Goal: Information Seeking & Learning: Learn about a topic

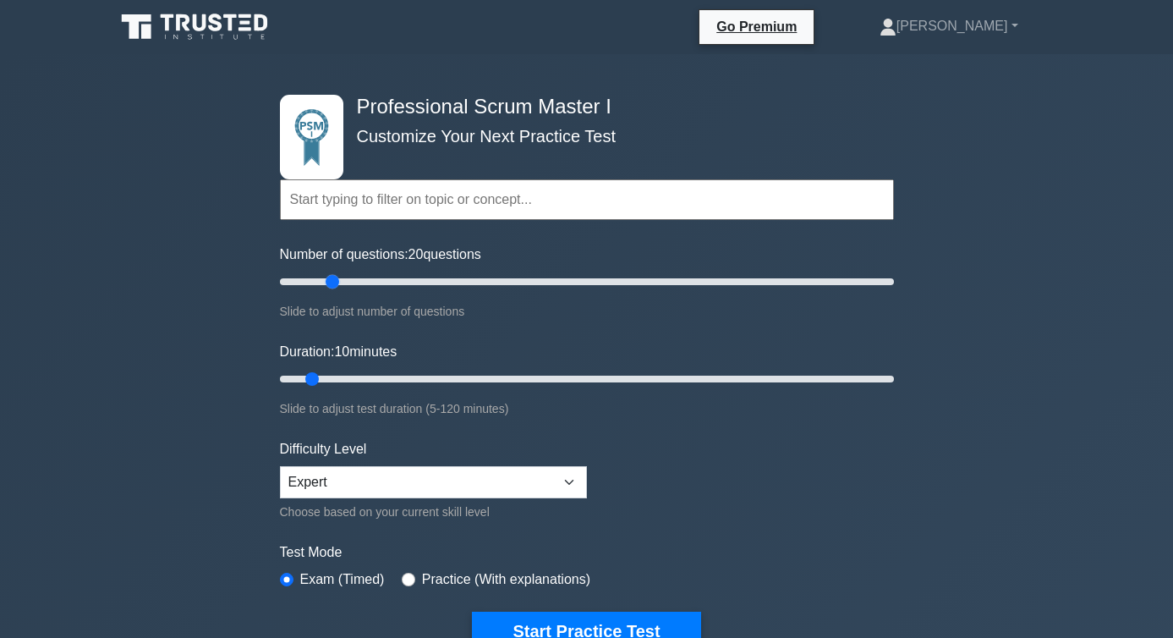
drag, startPoint x: 303, startPoint y: 277, endPoint x: 330, endPoint y: 278, distance: 27.1
type input "20"
click at [330, 278] on input "Number of questions: 20 questions" at bounding box center [587, 282] width 614 height 20
drag, startPoint x: 313, startPoint y: 376, endPoint x: 389, endPoint y: 374, distance: 76.1
type input "25"
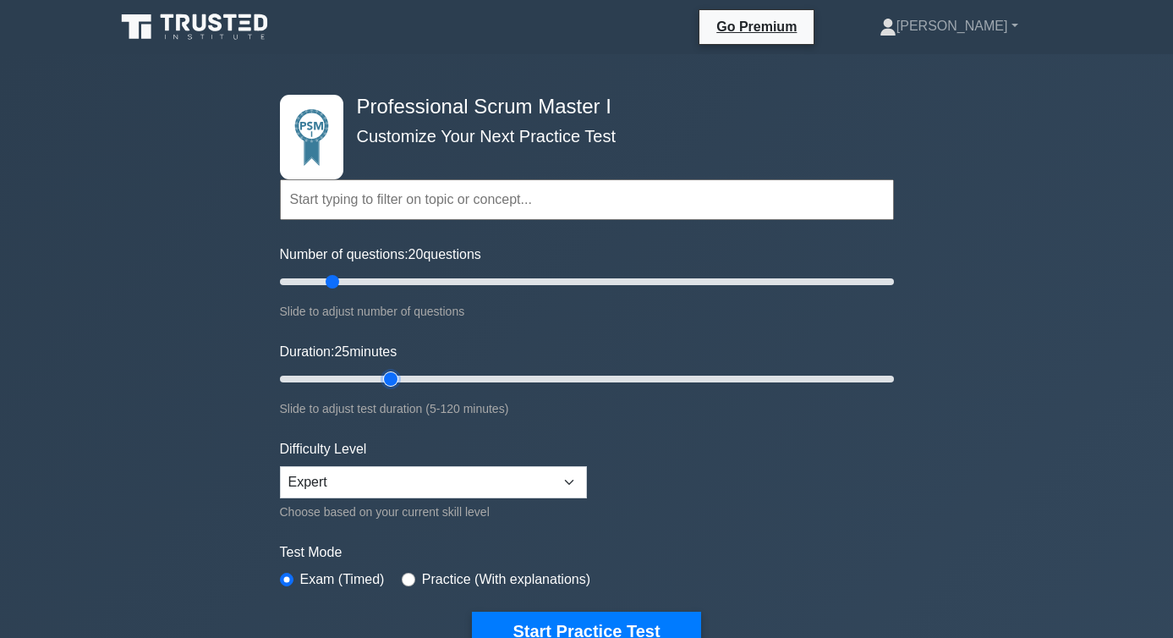
click at [389, 374] on input "Duration: 25 minutes" at bounding box center [587, 379] width 614 height 20
click at [301, 489] on select "Beginner Intermediate Expert" at bounding box center [433, 482] width 307 height 32
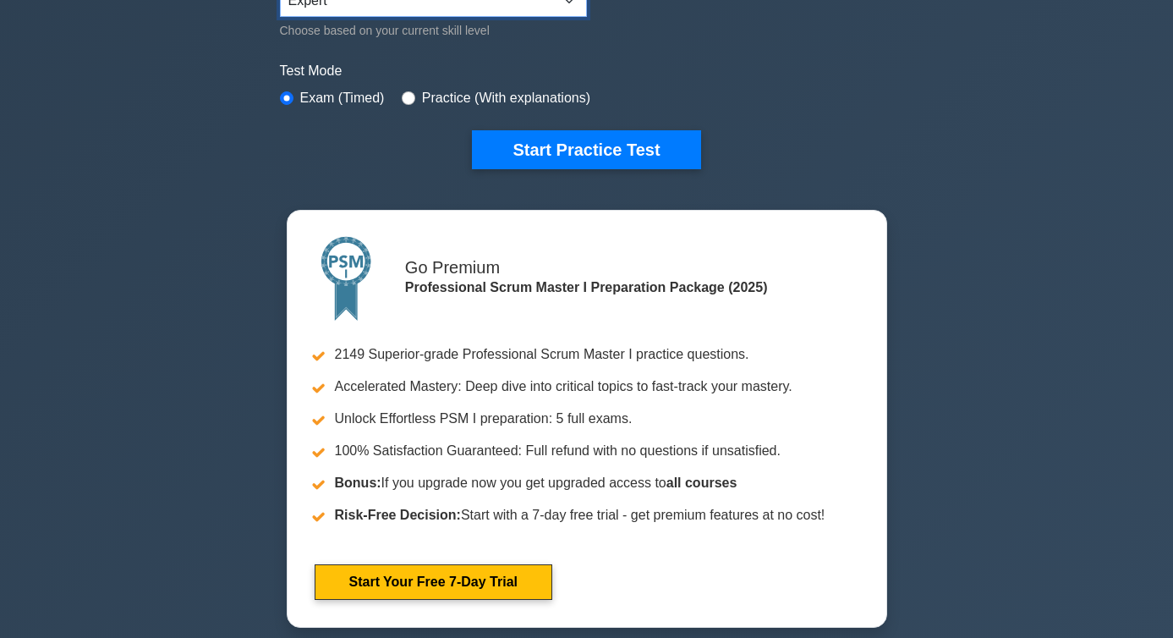
scroll to position [488, 0]
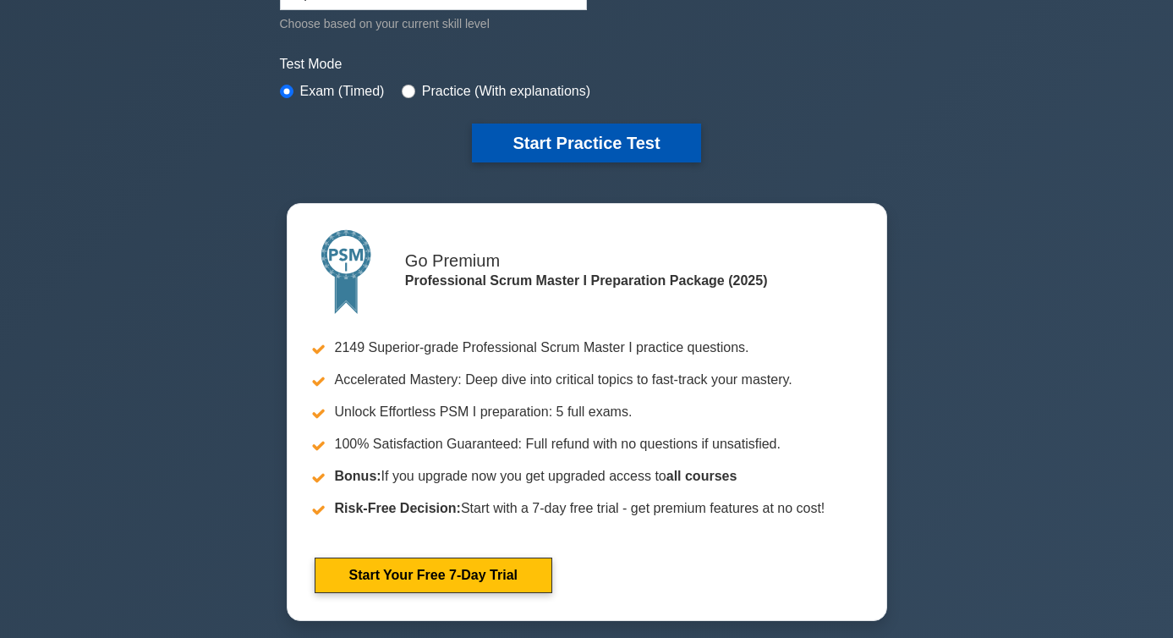
click at [596, 125] on button "Start Practice Test" at bounding box center [586, 142] width 228 height 39
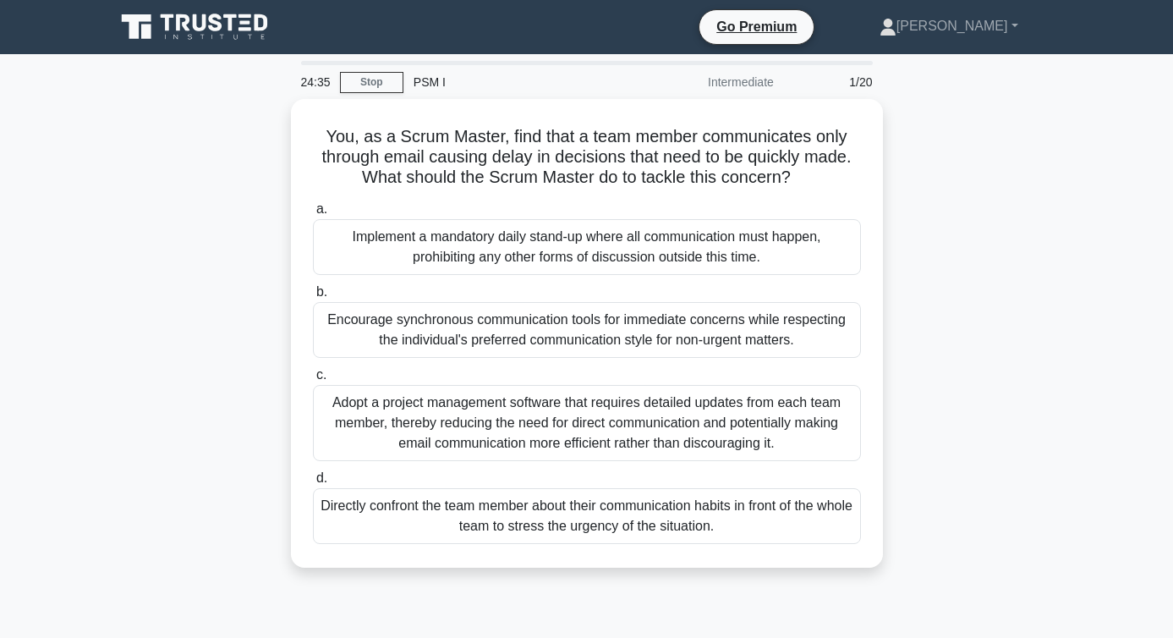
click at [192, 330] on div "You, as a Scrum Master, find that a team member communicates only through email…" at bounding box center [587, 343] width 964 height 489
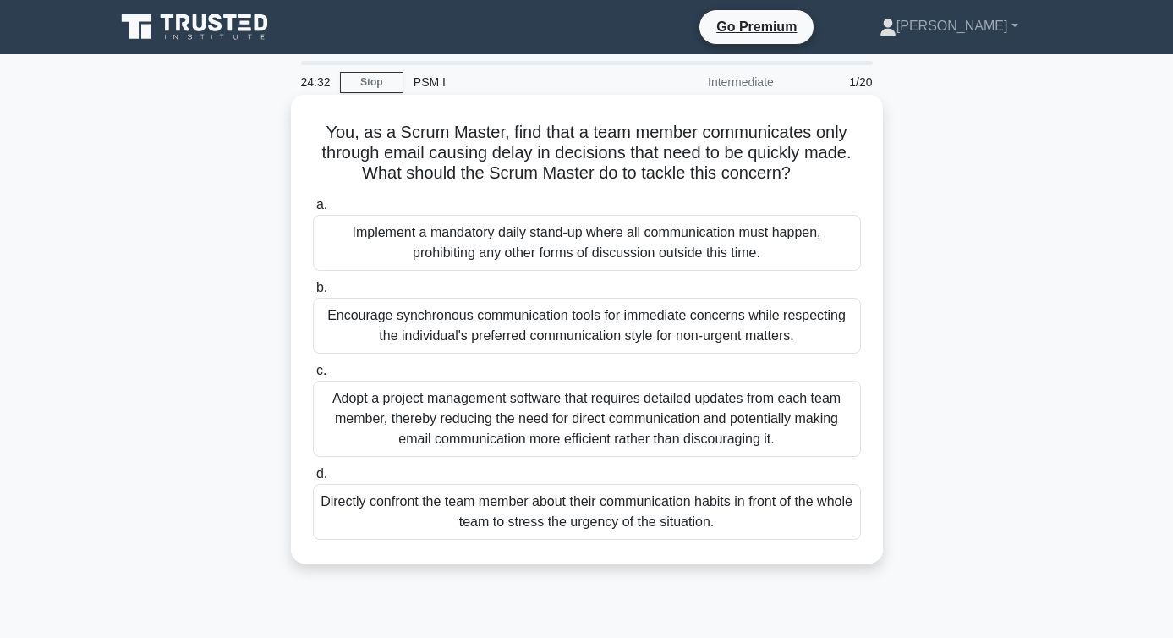
click at [412, 322] on div "Encourage synchronous communication tools for immediate concerns while respecti…" at bounding box center [587, 326] width 548 height 56
click at [313, 293] on input "b. Encourage synchronous communication tools for immediate concerns while respe…" at bounding box center [313, 287] width 0 height 11
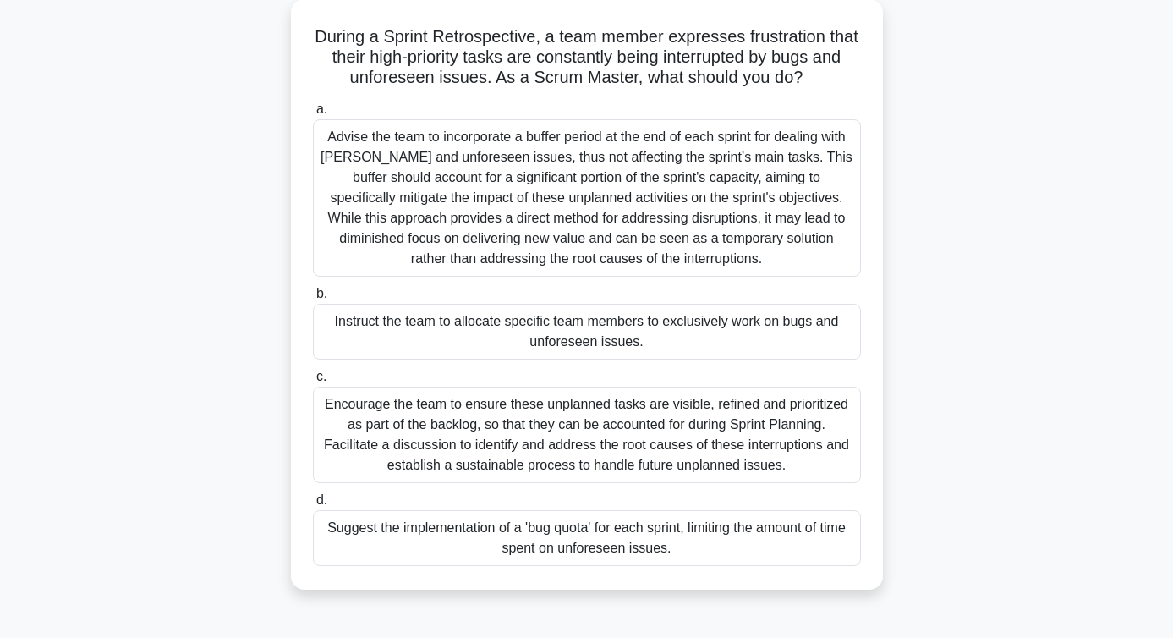
scroll to position [102, 0]
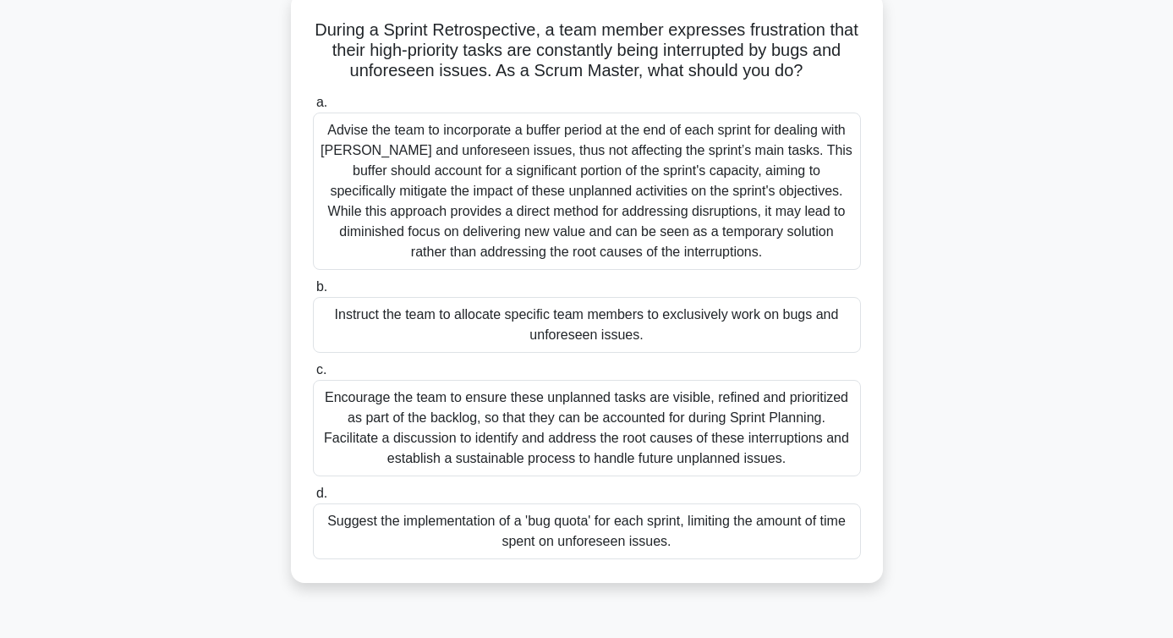
click at [373, 407] on div "Encourage the team to ensure these unplanned tasks are visible, refined and pri…" at bounding box center [587, 428] width 548 height 96
click at [313, 376] on input "c. Encourage the team to ensure these unplanned tasks are visible, refined and …" at bounding box center [313, 370] width 0 height 11
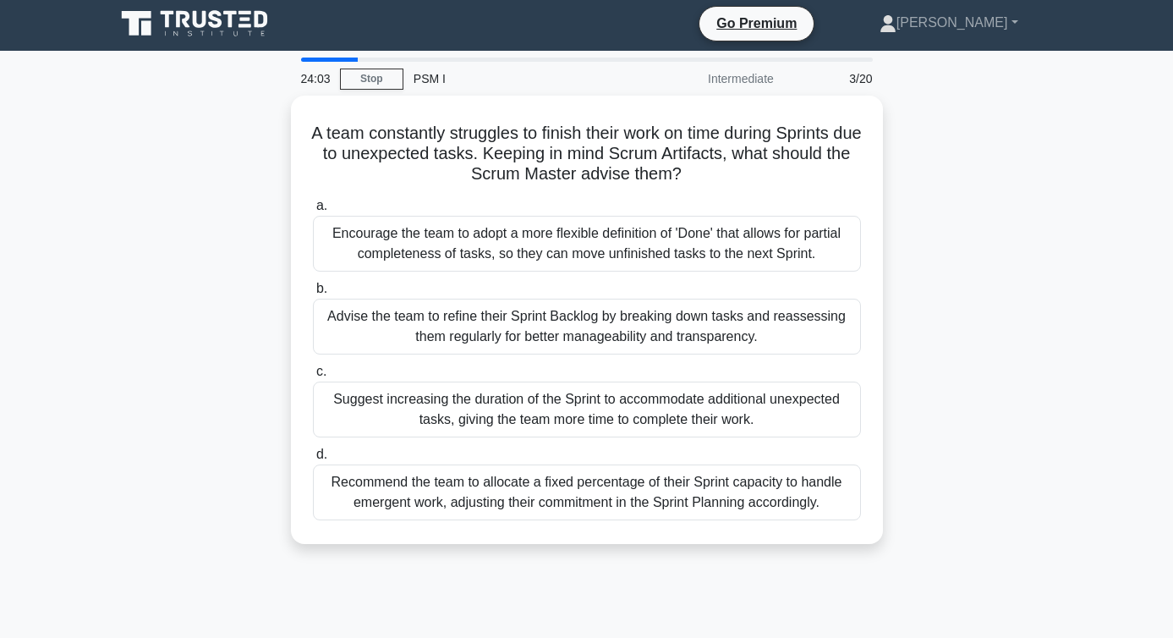
scroll to position [0, 0]
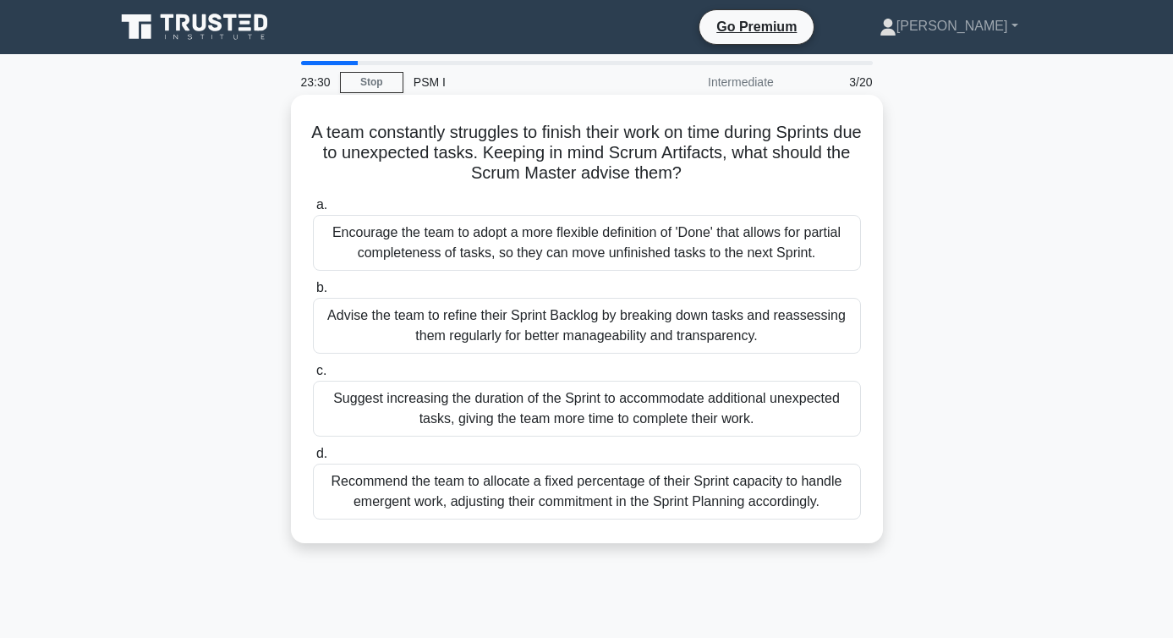
click at [376, 332] on div "Advise the team to refine their Sprint Backlog by breaking down tasks and reass…" at bounding box center [587, 326] width 548 height 56
click at [313, 293] on input "b. Advise the team to refine their Sprint Backlog by breaking down tasks and re…" at bounding box center [313, 287] width 0 height 11
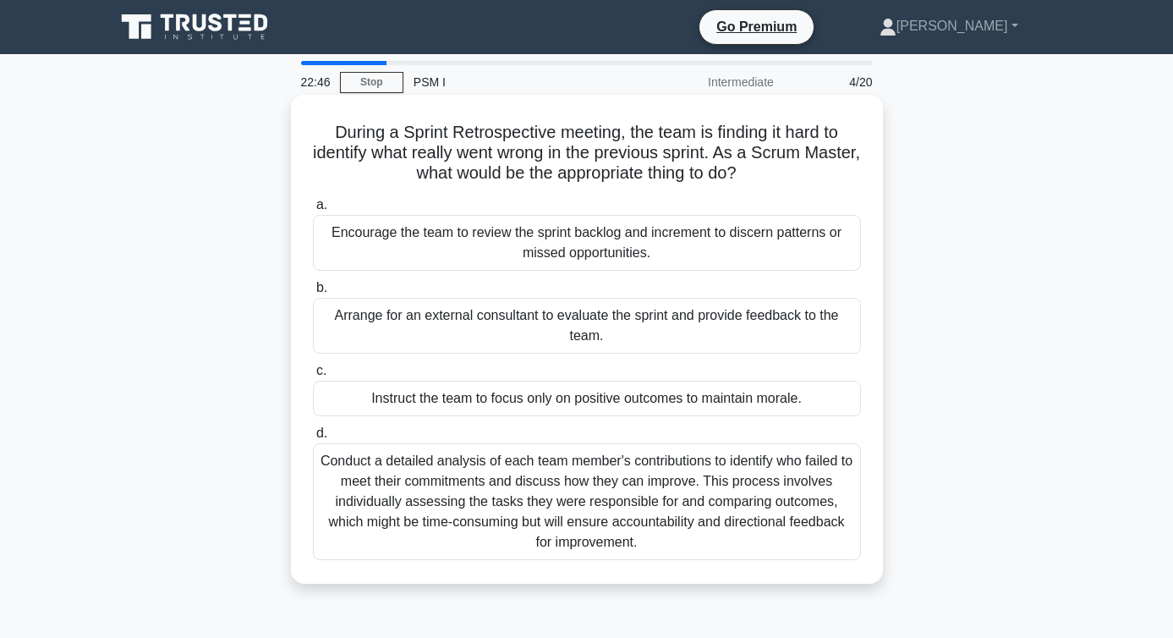
click at [350, 258] on div "Encourage the team to review the sprint backlog and increment to discern patter…" at bounding box center [587, 243] width 548 height 56
click at [313, 211] on input "a. Encourage the team to review the sprint backlog and increment to discern pat…" at bounding box center [313, 205] width 0 height 11
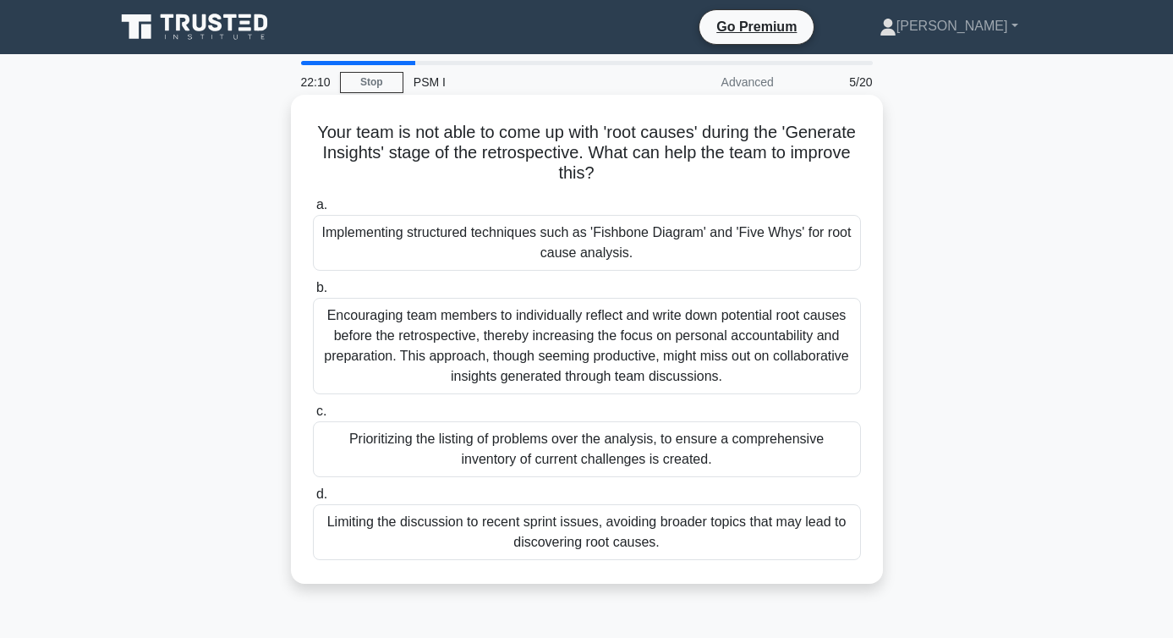
click at [406, 249] on div "Implementing structured techniques such as 'Fishbone Diagram' and 'Five Whys' f…" at bounding box center [587, 243] width 548 height 56
click at [313, 211] on input "a. Implementing structured techniques such as 'Fishbone Diagram' and 'Five Whys…" at bounding box center [313, 205] width 0 height 11
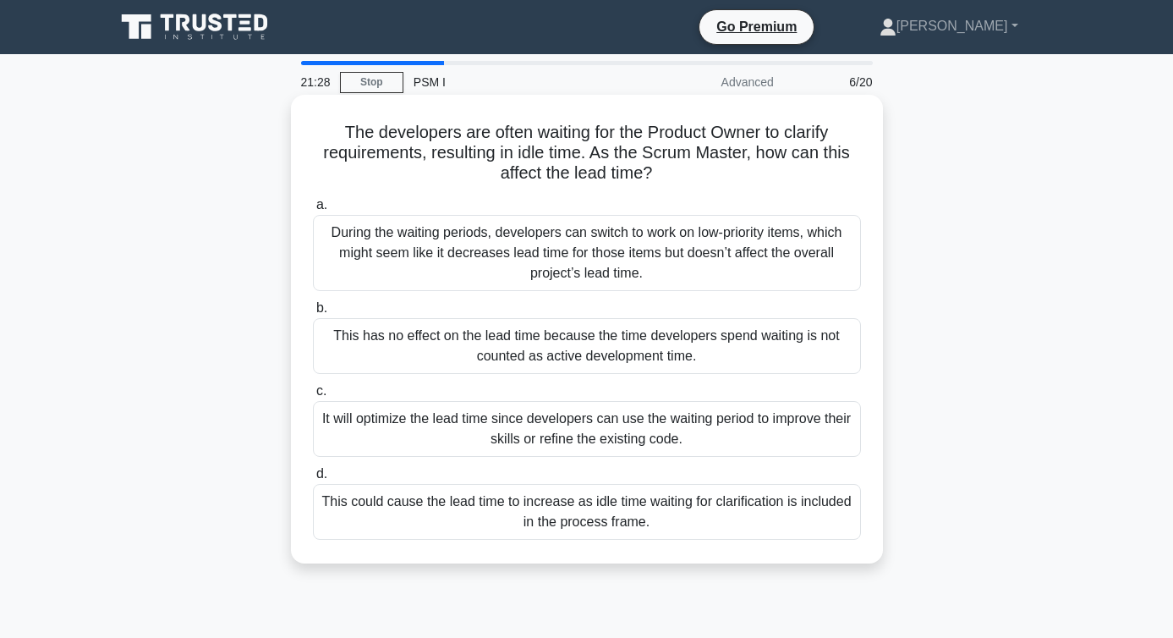
click at [446, 257] on div "During the waiting periods, developers can switch to work on low-priority items…" at bounding box center [587, 253] width 548 height 76
click at [313, 211] on input "a. During the waiting periods, developers can switch to work on low-priority it…" at bounding box center [313, 205] width 0 height 11
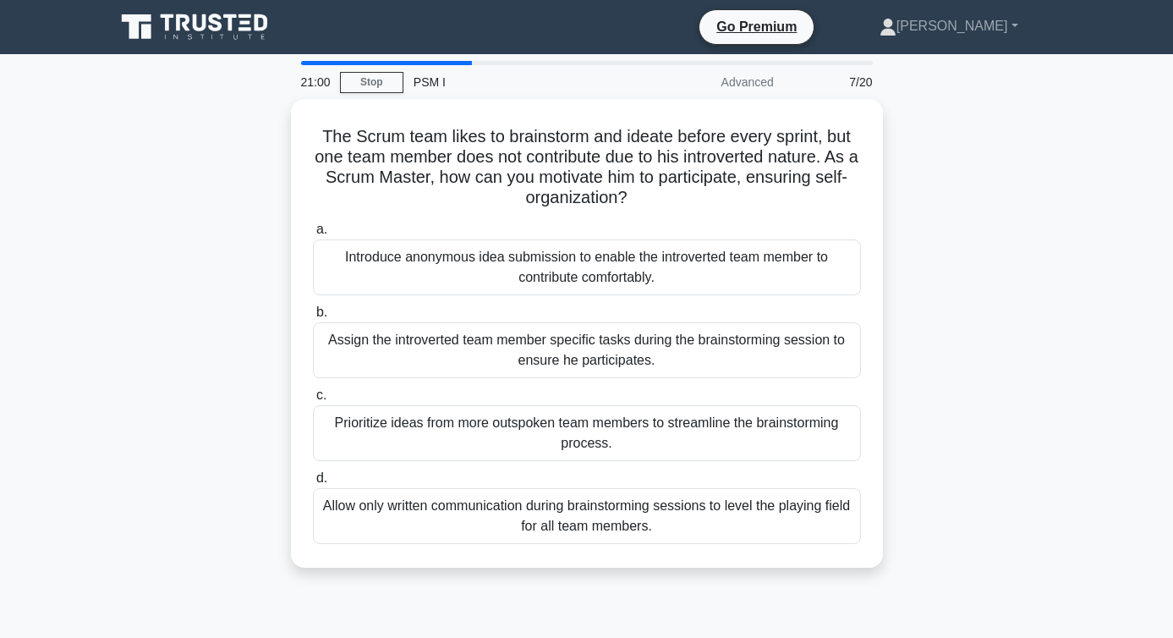
click at [446, 257] on div "Introduce anonymous idea submission to enable the introverted team member to co…" at bounding box center [587, 267] width 548 height 56
click at [313, 235] on input "a. Introduce anonymous idea submission to enable the introverted team member to…" at bounding box center [313, 229] width 0 height 11
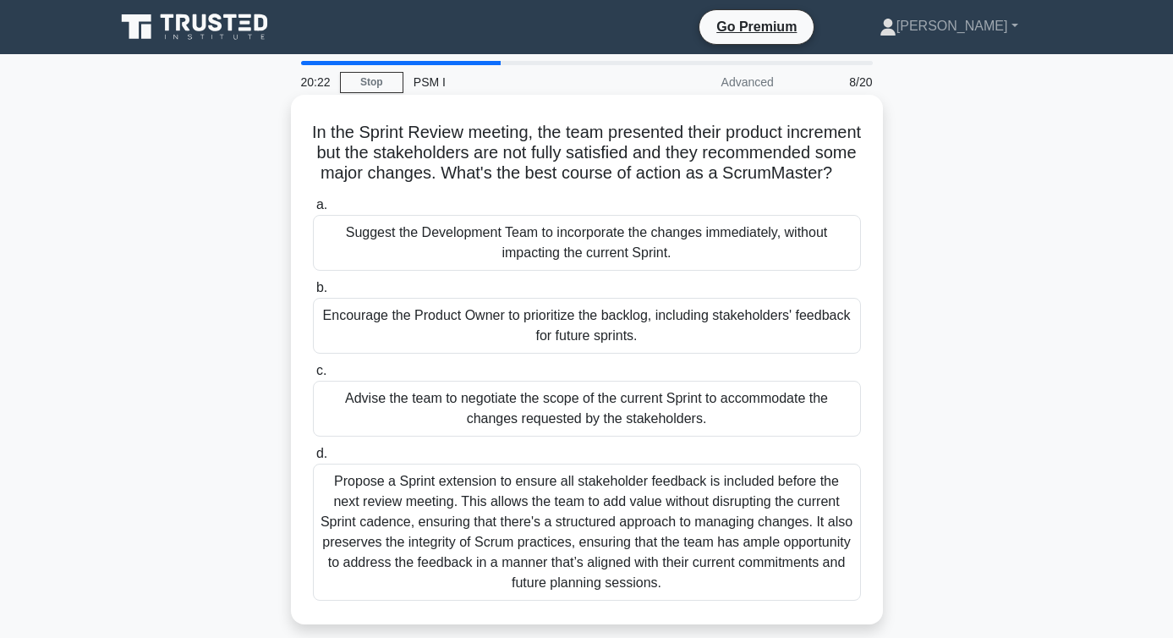
click at [428, 338] on div "Encourage the Product Owner to prioritize the backlog, including stakeholders' …" at bounding box center [587, 326] width 548 height 56
click at [313, 293] on input "b. Encourage the Product Owner to prioritize the backlog, including stakeholder…" at bounding box center [313, 287] width 0 height 11
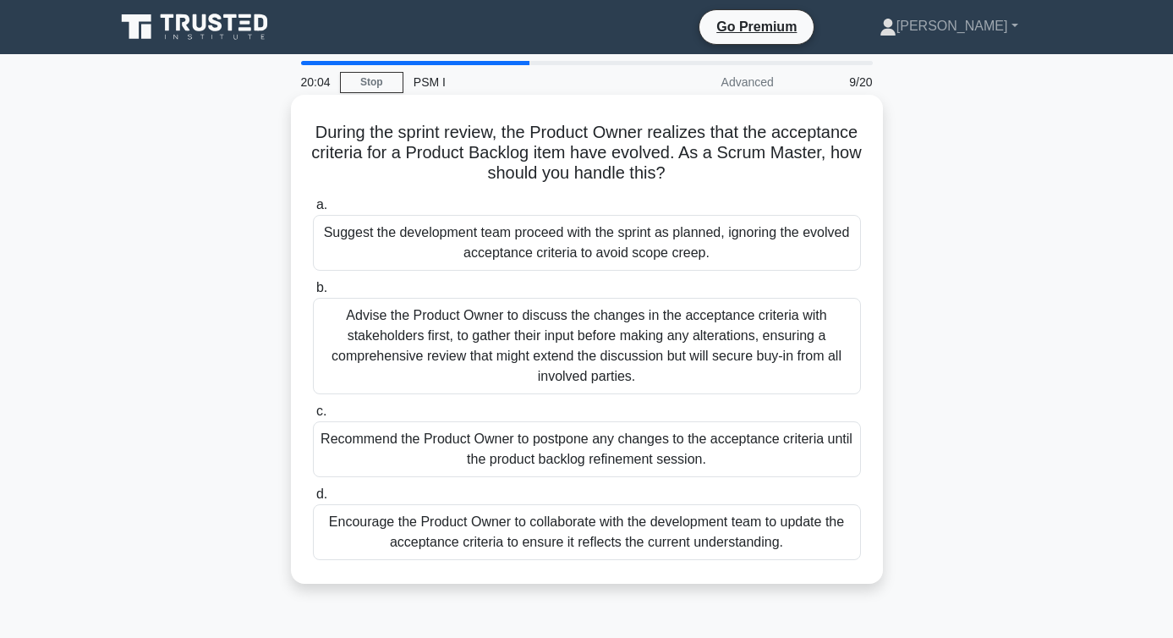
click at [623, 159] on h5 "During the sprint review, the Product Owner realizes that the acceptance criter…" at bounding box center [586, 153] width 551 height 63
click at [479, 169] on h5 "During the sprint review, the Product Owner realizes that the acceptance criter…" at bounding box center [586, 153] width 551 height 63
click at [396, 338] on div "Advise the Product Owner to discuss the changes in the acceptance criteria with…" at bounding box center [587, 346] width 548 height 96
click at [313, 293] on input "b. Advise the Product Owner to discuss the changes in the acceptance criteria w…" at bounding box center [313, 287] width 0 height 11
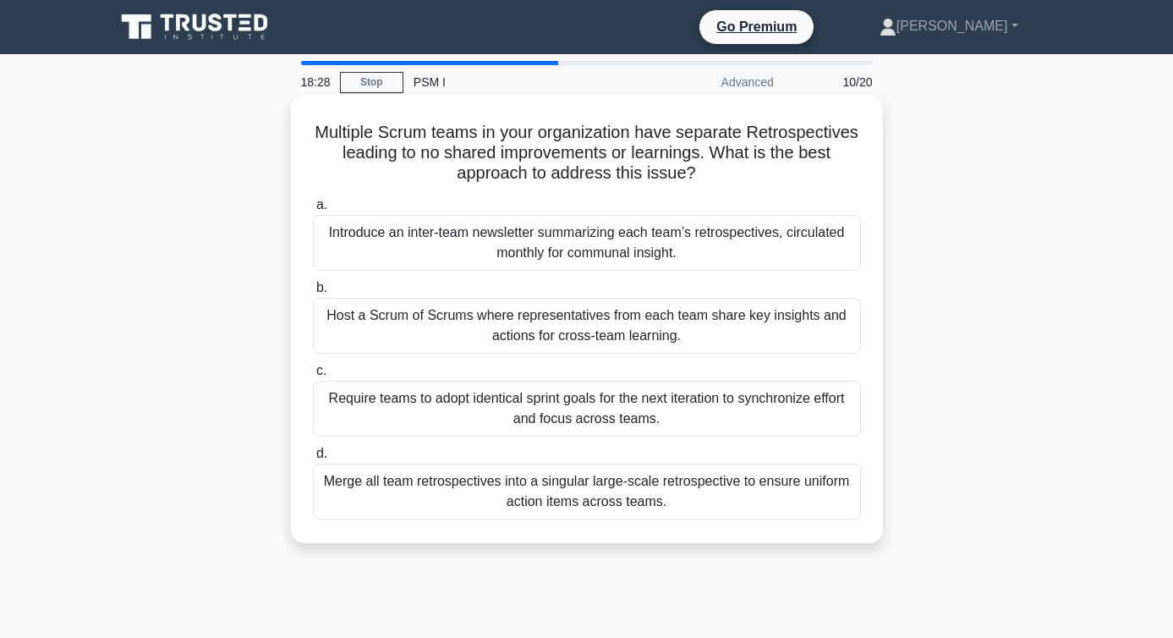
click at [411, 323] on div "Host a Scrum of Scrums where representatives from each team share key insights …" at bounding box center [587, 326] width 548 height 56
click at [313, 293] on input "b. Host a Scrum of Scrums where representatives from each team share key insigh…" at bounding box center [313, 287] width 0 height 11
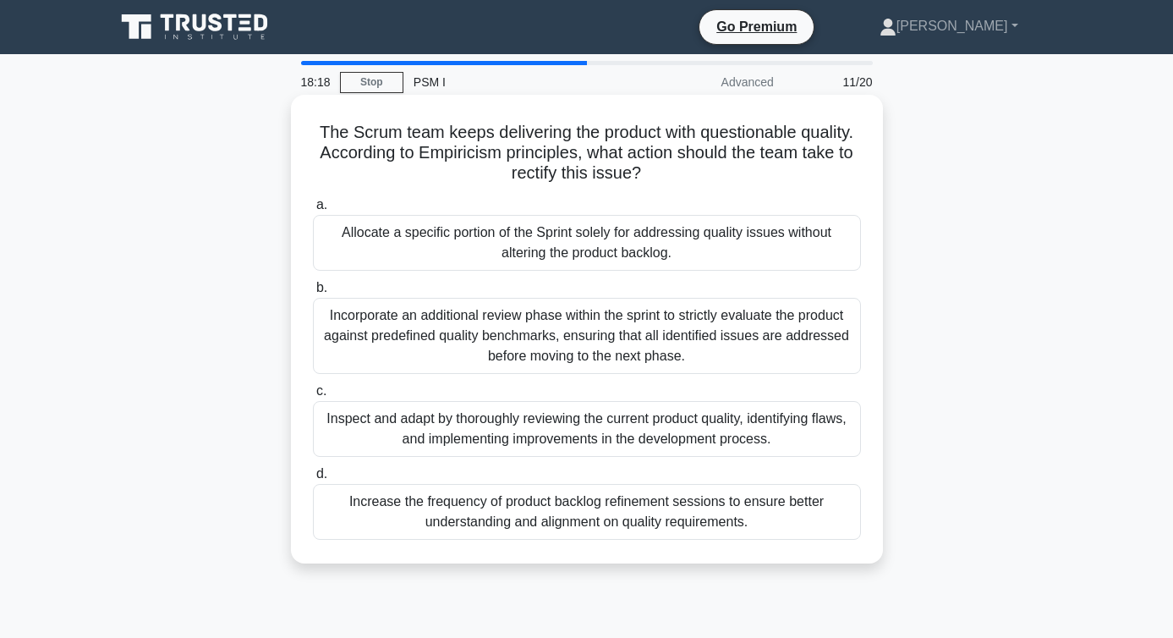
click at [451, 150] on h5 "The Scrum team keeps delivering the product with questionable quality. Accordin…" at bounding box center [586, 153] width 551 height 63
click at [506, 183] on h5 "The Scrum team keeps delivering the product with questionable quality. Accordin…" at bounding box center [586, 153] width 551 height 63
click at [518, 173] on h5 "The Scrum team keeps delivering the product with questionable quality. Accordin…" at bounding box center [586, 153] width 551 height 63
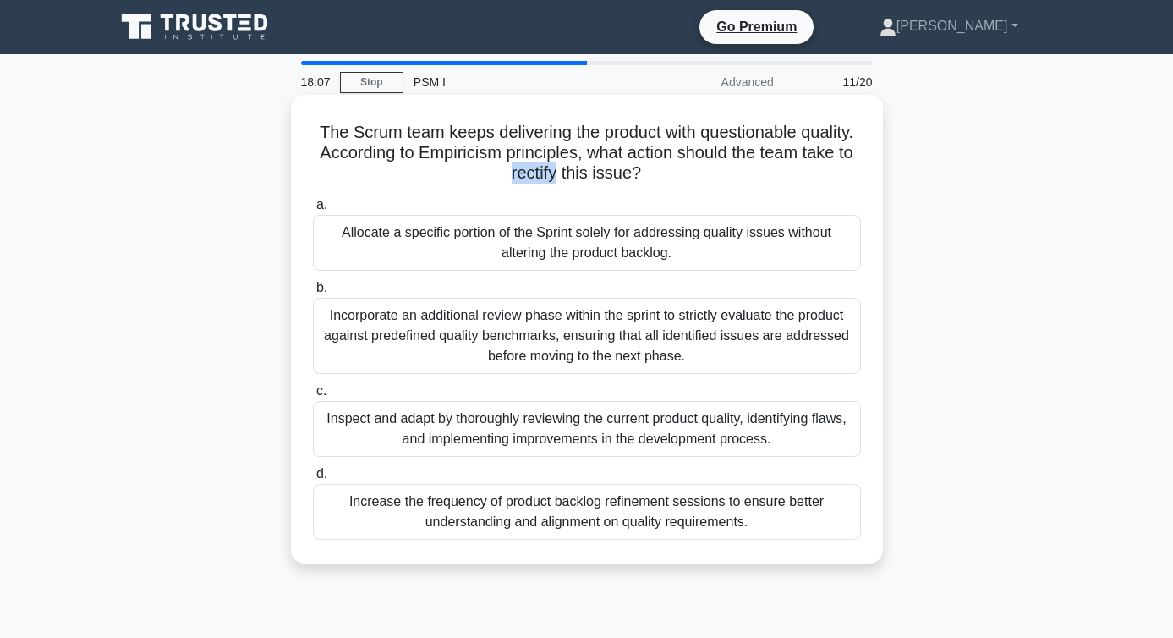
click at [403, 156] on h5 "The Scrum team keeps delivering the product with questionable quality. Accordin…" at bounding box center [586, 153] width 551 height 63
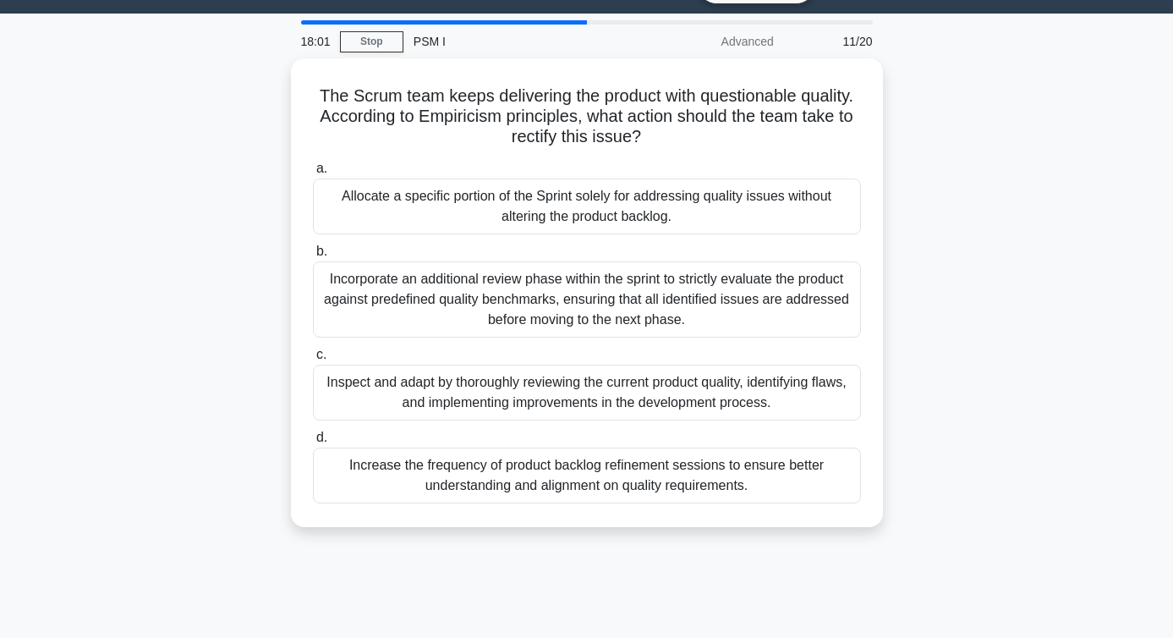
scroll to position [42, 0]
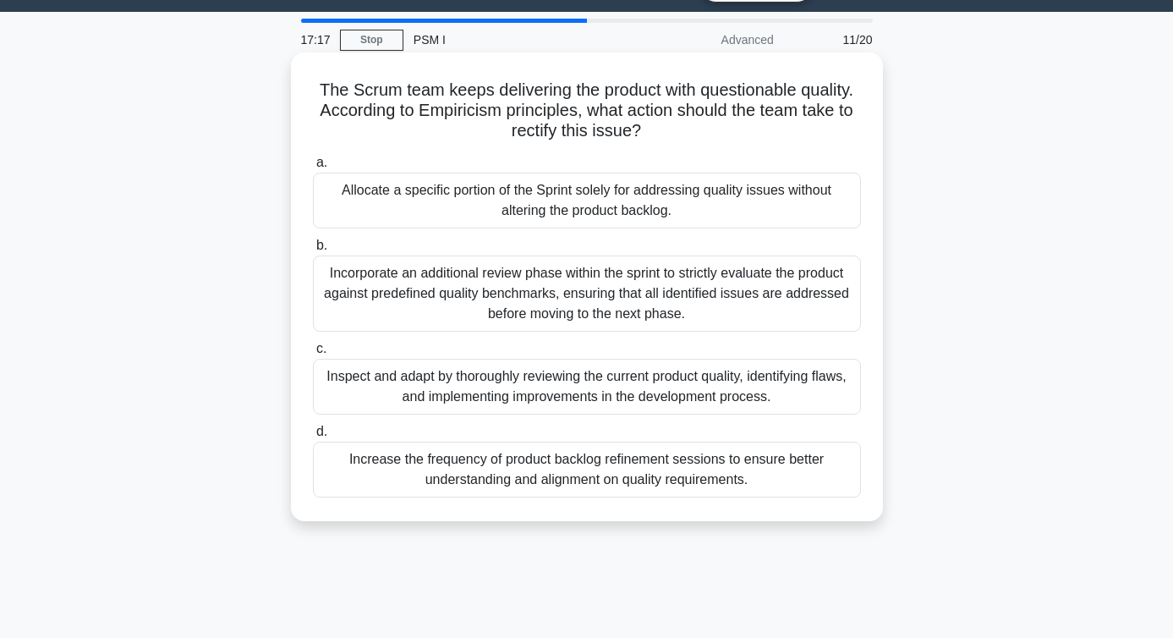
click at [382, 402] on div "Inspect and adapt by thoroughly reviewing the current product quality, identify…" at bounding box center [587, 387] width 548 height 56
click at [313, 354] on input "c. Inspect and adapt by thoroughly reviewing the current product quality, ident…" at bounding box center [313, 348] width 0 height 11
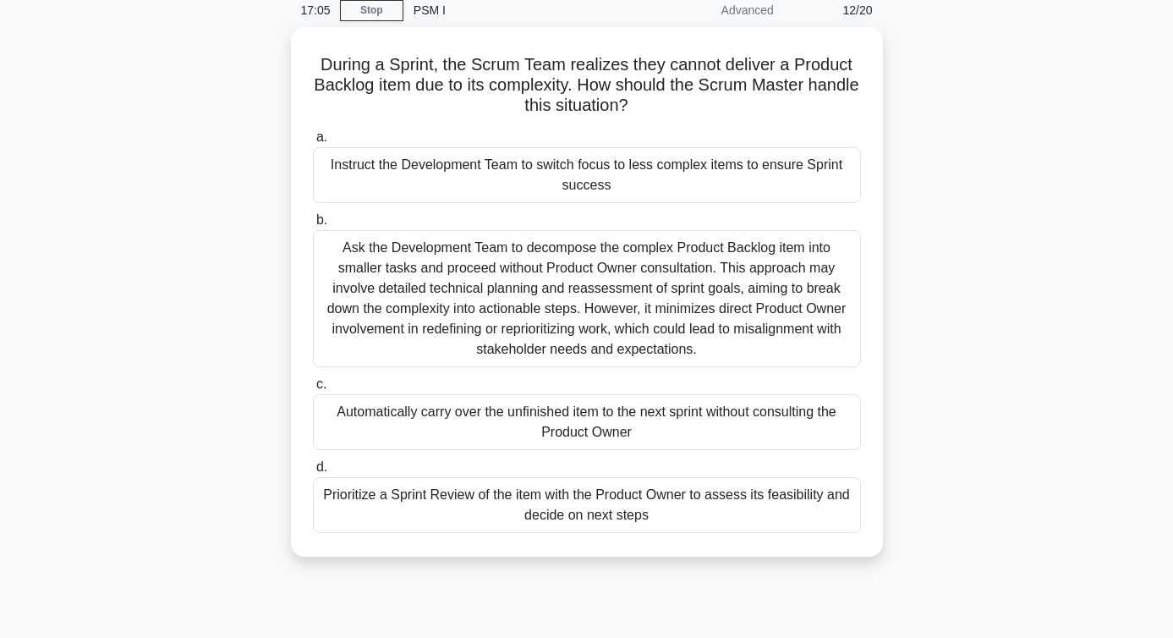
scroll to position [63, 0]
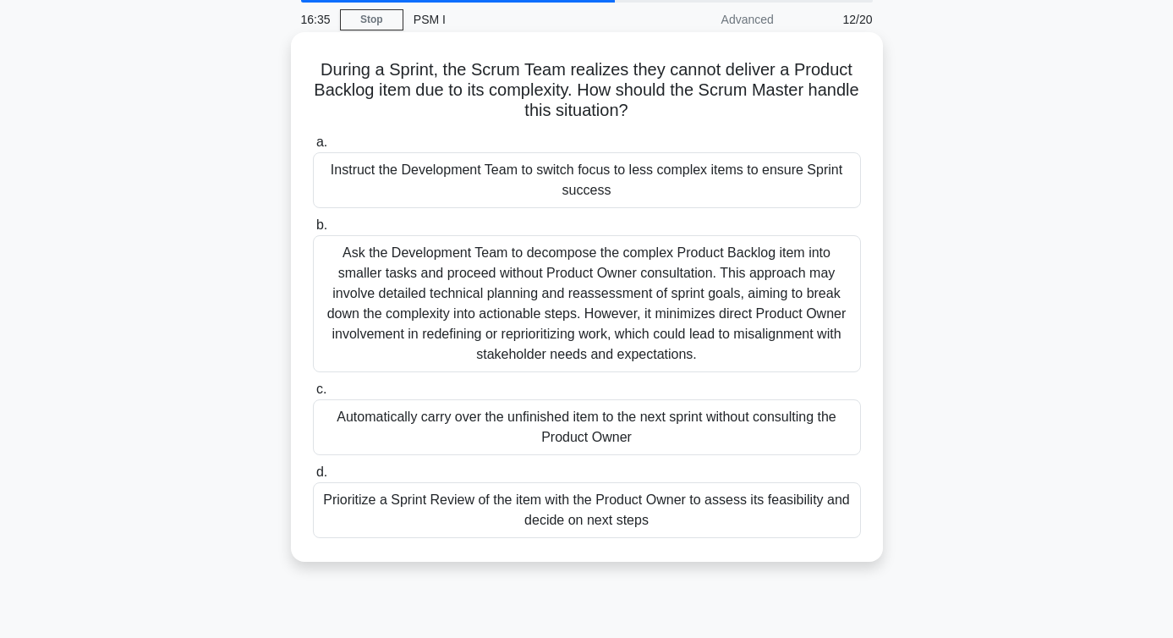
click at [426, 519] on div "Prioritize a Sprint Review of the item with the Product Owner to assess its fea…" at bounding box center [587, 510] width 548 height 56
click at [313, 478] on input "d. Prioritize a Sprint Review of the item with the Product Owner to assess its …" at bounding box center [313, 472] width 0 height 11
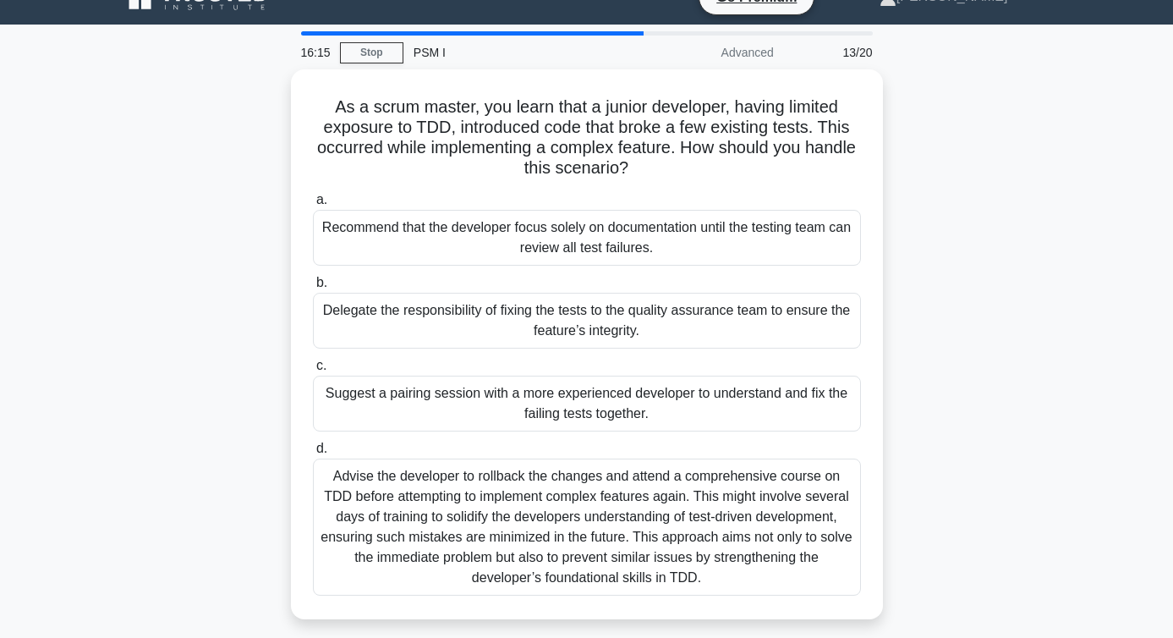
scroll to position [32, 0]
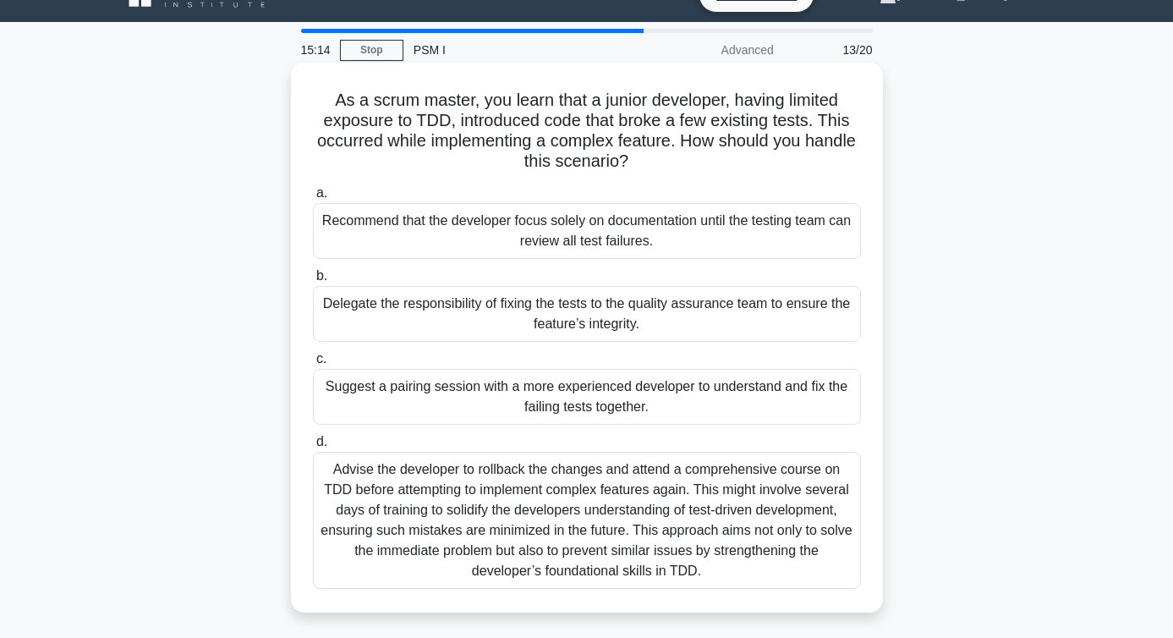
click at [427, 396] on div "Suggest a pairing session with a more experienced developer to understand and f…" at bounding box center [587, 397] width 548 height 56
click at [313, 365] on input "c. Suggest a pairing session with a more experienced developer to understand an…" at bounding box center [313, 359] width 0 height 11
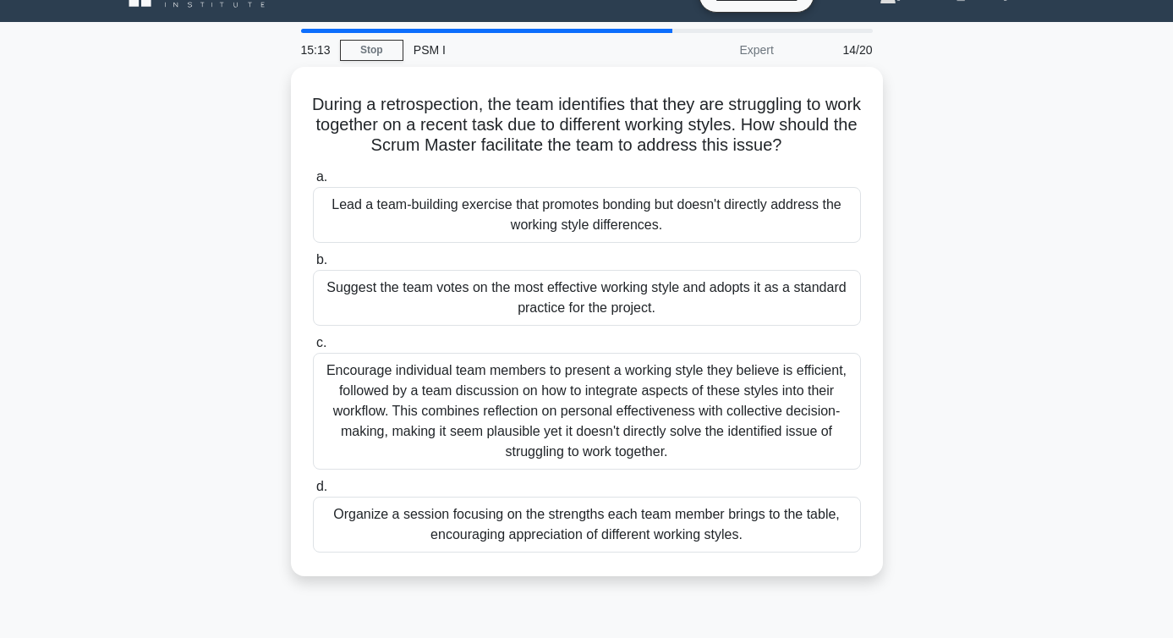
scroll to position [0, 0]
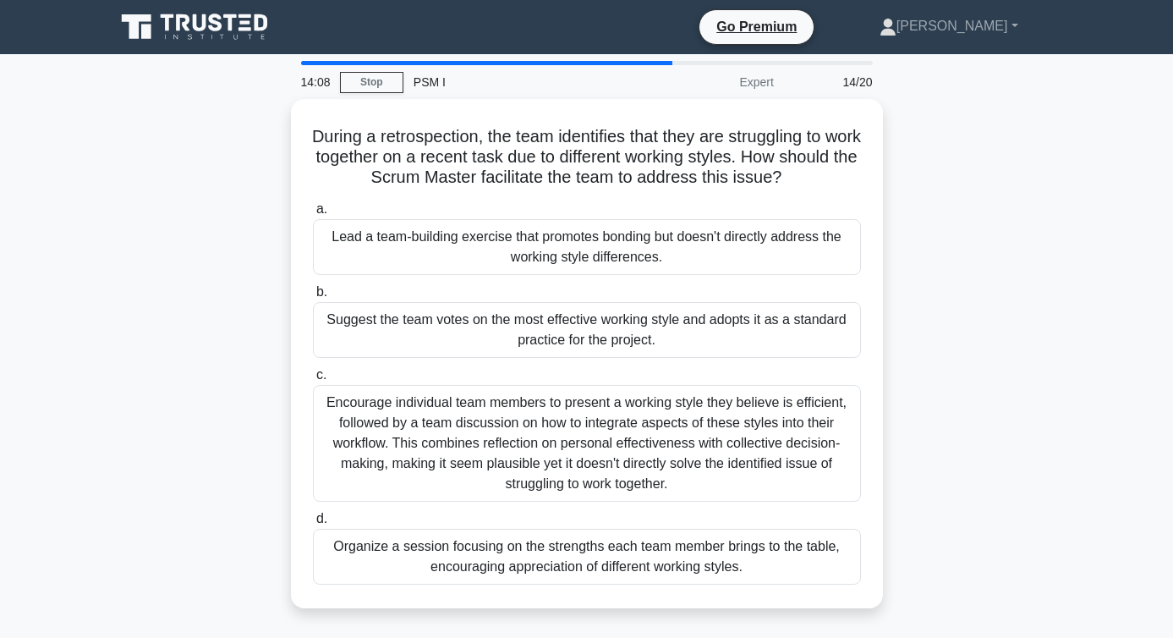
click at [228, 304] on div "During a retrospection, the team identifies that they are struggling to work to…" at bounding box center [587, 363] width 964 height 529
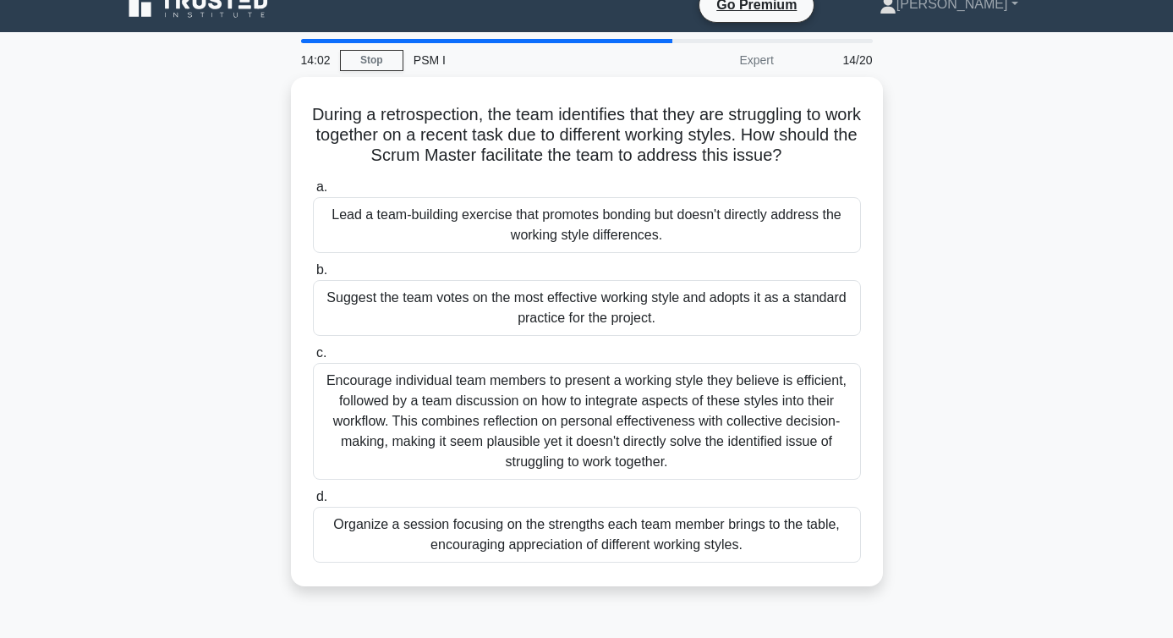
scroll to position [30, 0]
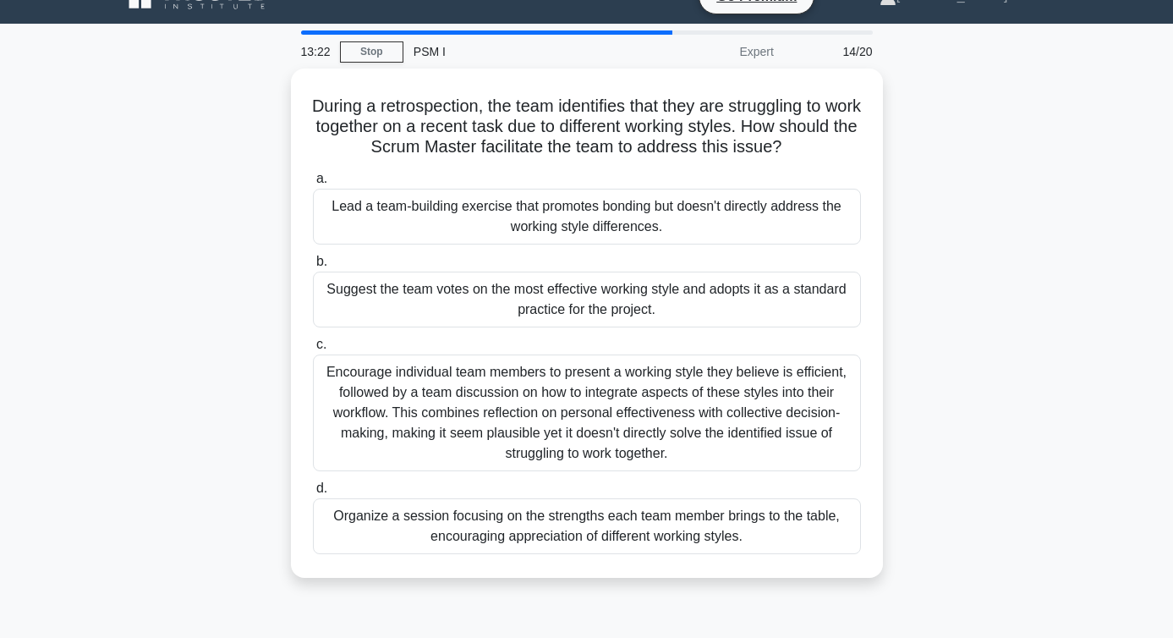
click at [219, 385] on div "During a retrospection, the team identifies that they are struggling to work to…" at bounding box center [587, 333] width 964 height 529
click at [967, 183] on div "During a retrospection, the team identifies that they are struggling to work to…" at bounding box center [587, 333] width 964 height 529
click at [225, 275] on div "During a retrospection, the team identifies that they are struggling to work to…" at bounding box center [587, 333] width 964 height 529
click at [176, 272] on div "During a retrospection, the team identifies that they are struggling to work to…" at bounding box center [587, 333] width 964 height 529
click at [254, 499] on div "During a retrospection, the team identifies that they are struggling to work to…" at bounding box center [587, 333] width 964 height 529
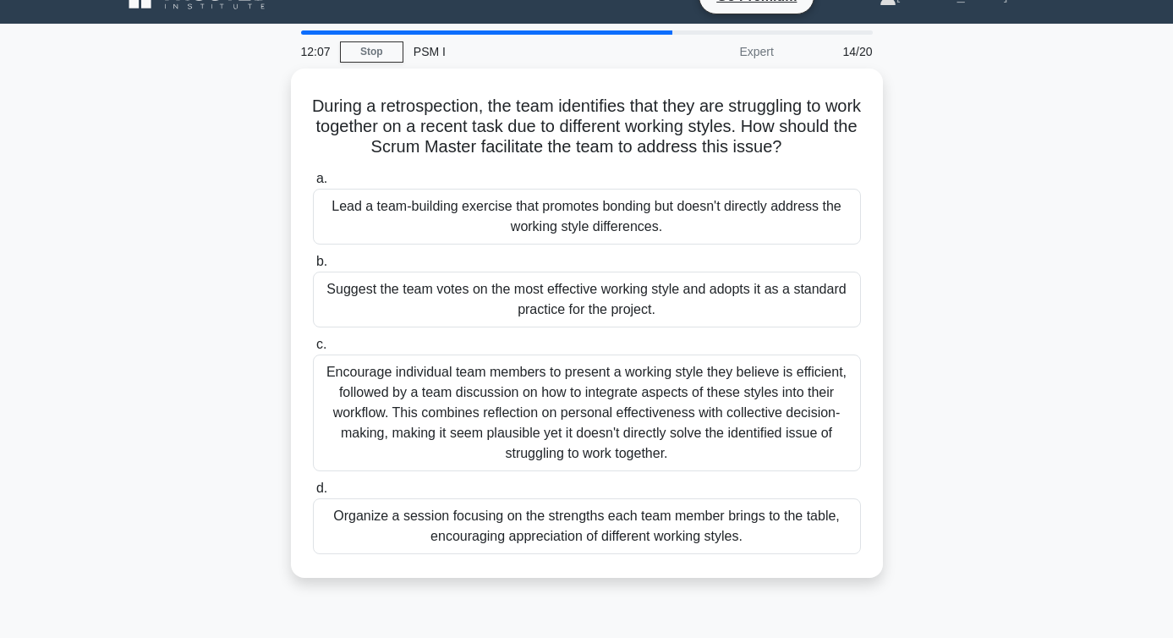
click at [238, 388] on div "During a retrospection, the team identifies that they are struggling to work to…" at bounding box center [587, 333] width 964 height 529
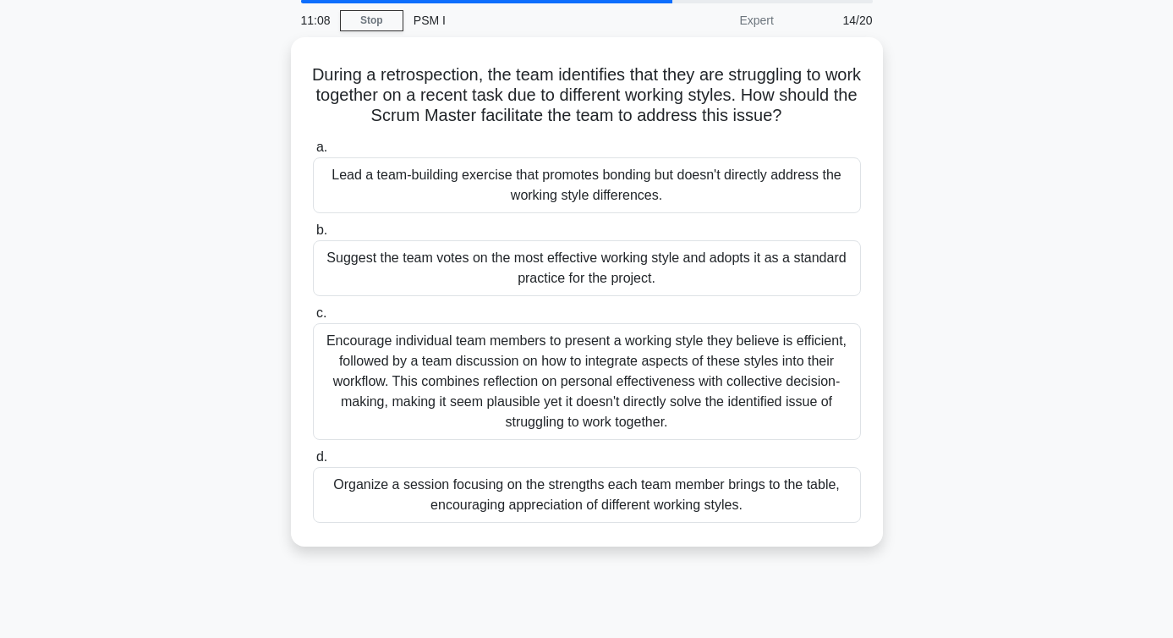
click at [140, 219] on div "During a retrospection, the team identifies that they are struggling to work to…" at bounding box center [587, 301] width 964 height 529
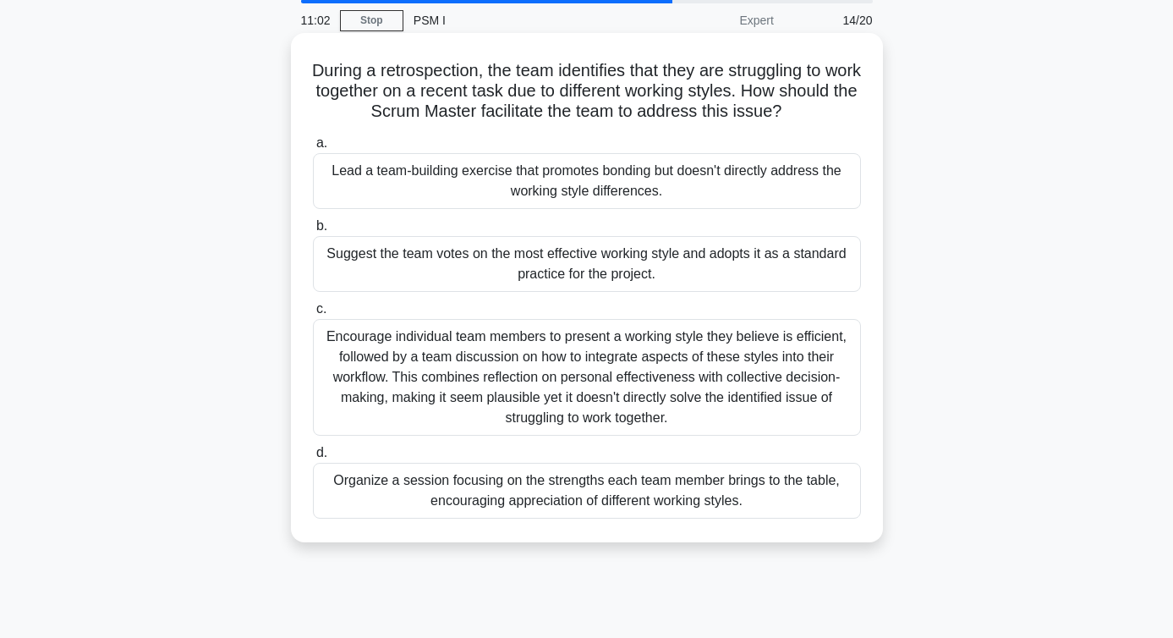
click at [365, 474] on div "Organize a session focusing on the strengths each team member brings to the tab…" at bounding box center [587, 491] width 548 height 56
click at [313, 458] on input "d. Organize a session focusing on the strengths each team member brings to the …" at bounding box center [313, 452] width 0 height 11
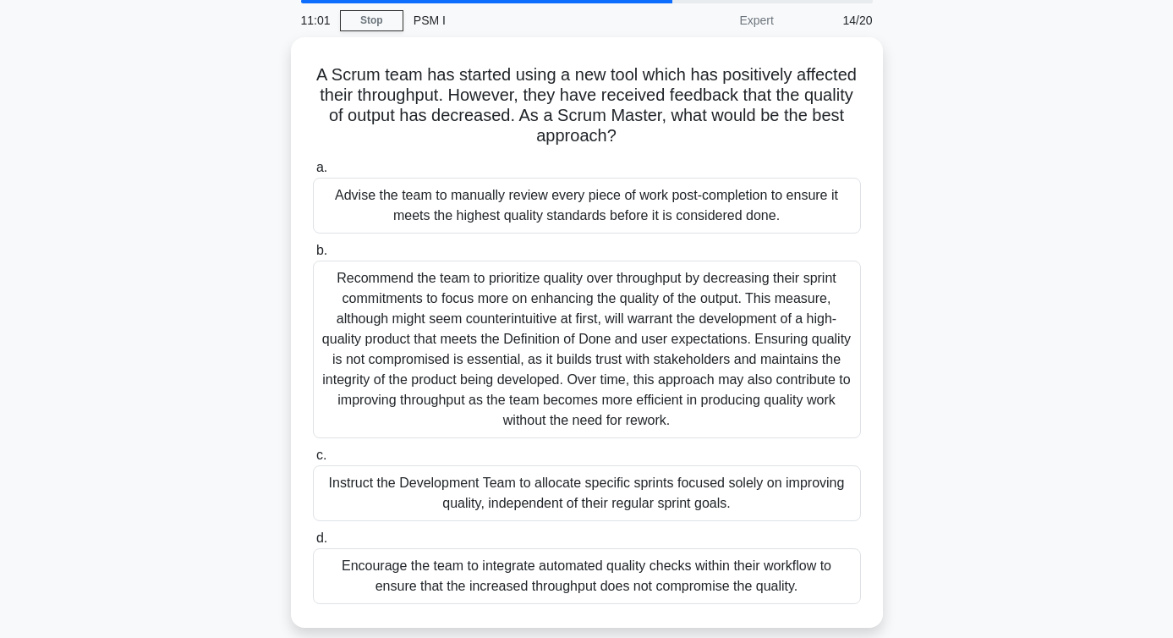
click at [161, 323] on div "A Scrum team has started using a new tool which has positively affected their t…" at bounding box center [587, 342] width 964 height 611
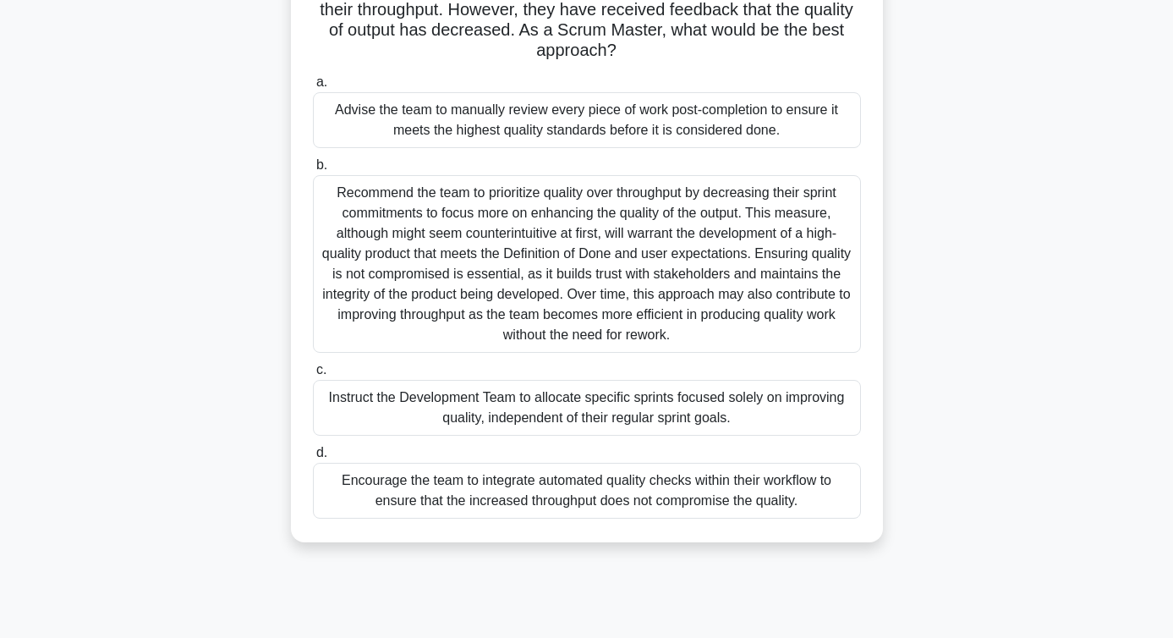
scroll to position [161, 0]
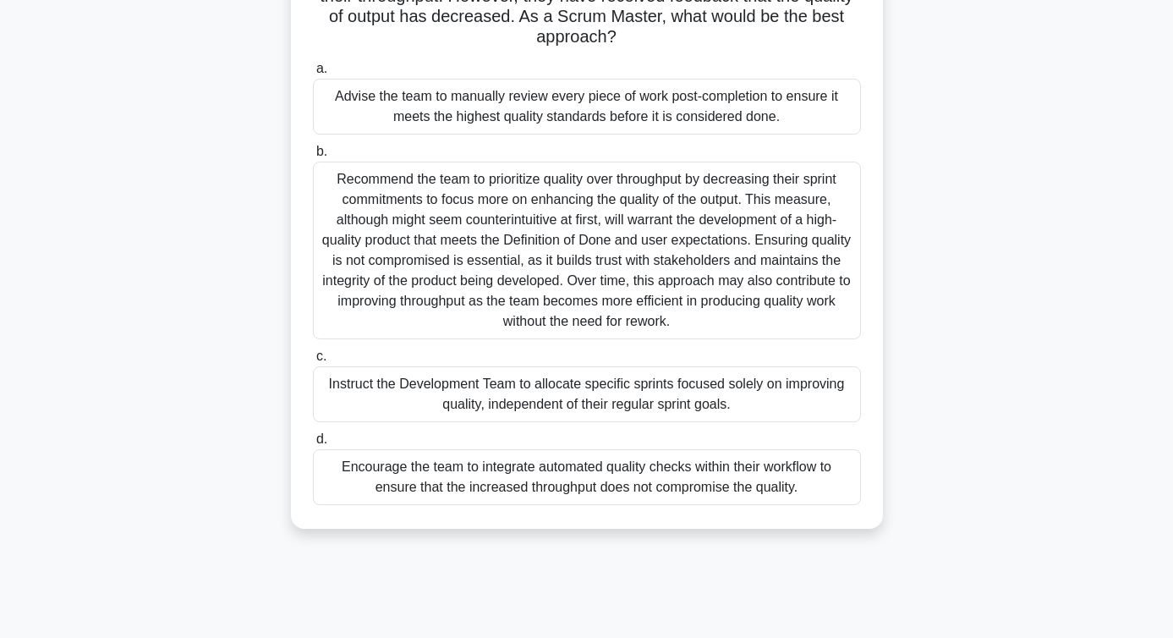
click at [167, 310] on div "A Scrum team has started using a new tool which has positively affected their t…" at bounding box center [587, 243] width 964 height 611
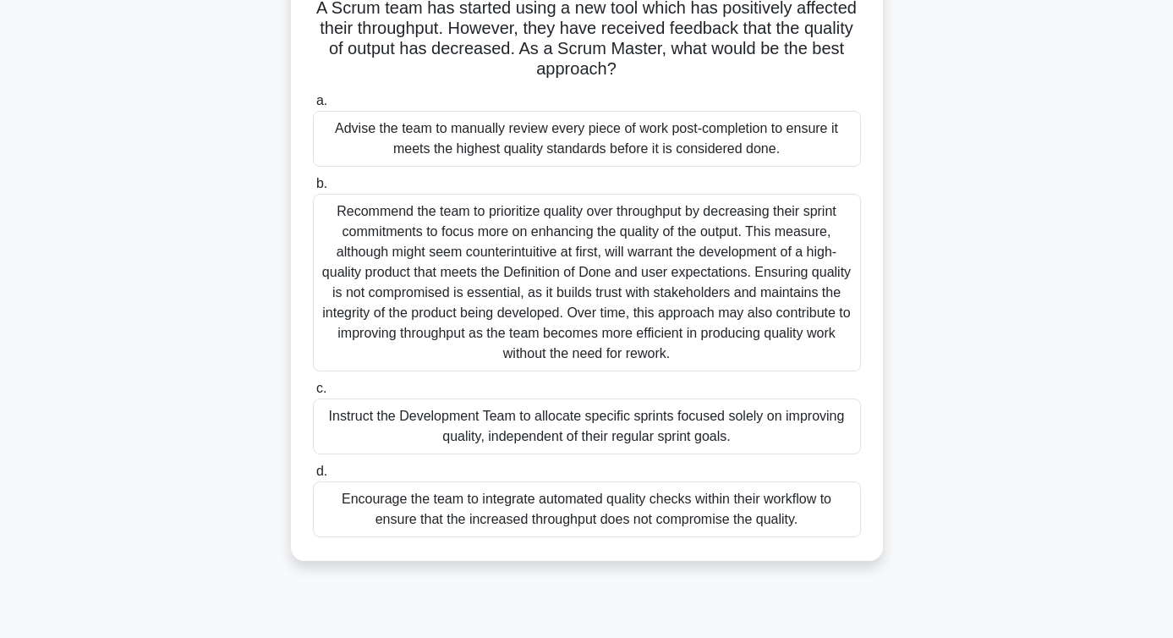
scroll to position [128, 0]
click at [253, 496] on div "A Scrum team has started using a new tool which has positively affected their t…" at bounding box center [587, 276] width 964 height 611
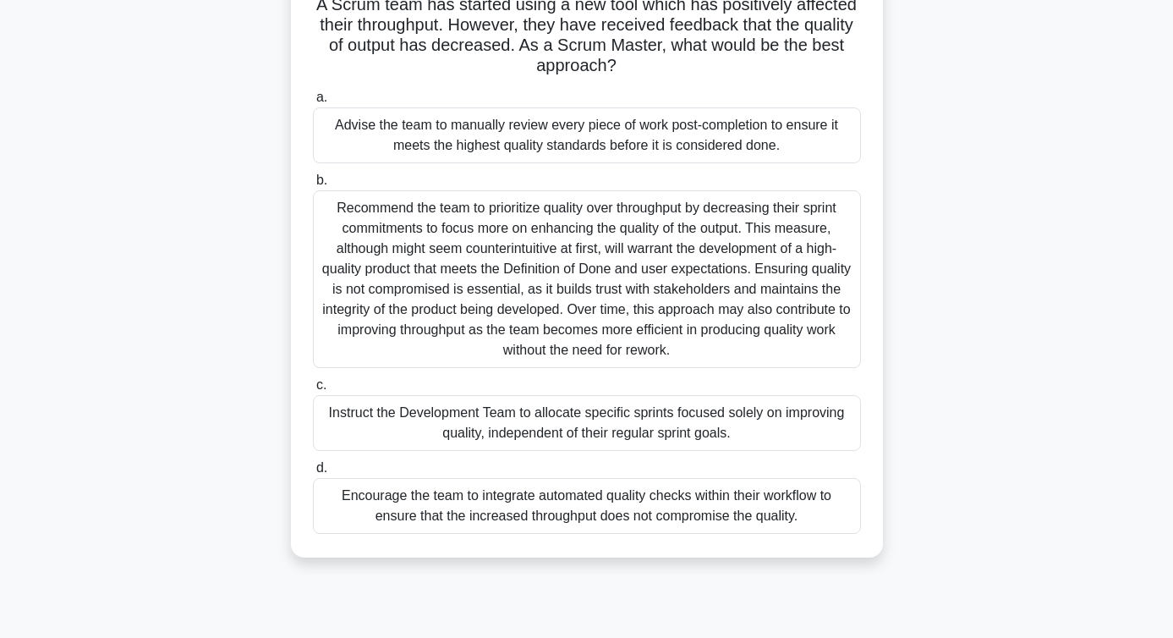
click at [359, 545] on div "A Scrum team has started using a new tool which has positively affected their t…" at bounding box center [587, 262] width 579 height 577
click at [339, 491] on div "Encourage the team to integrate automated quality checks within their workflow …" at bounding box center [587, 506] width 548 height 56
click at [313, 474] on input "d. Encourage the team to integrate automated quality checks within their workfl…" at bounding box center [313, 468] width 0 height 11
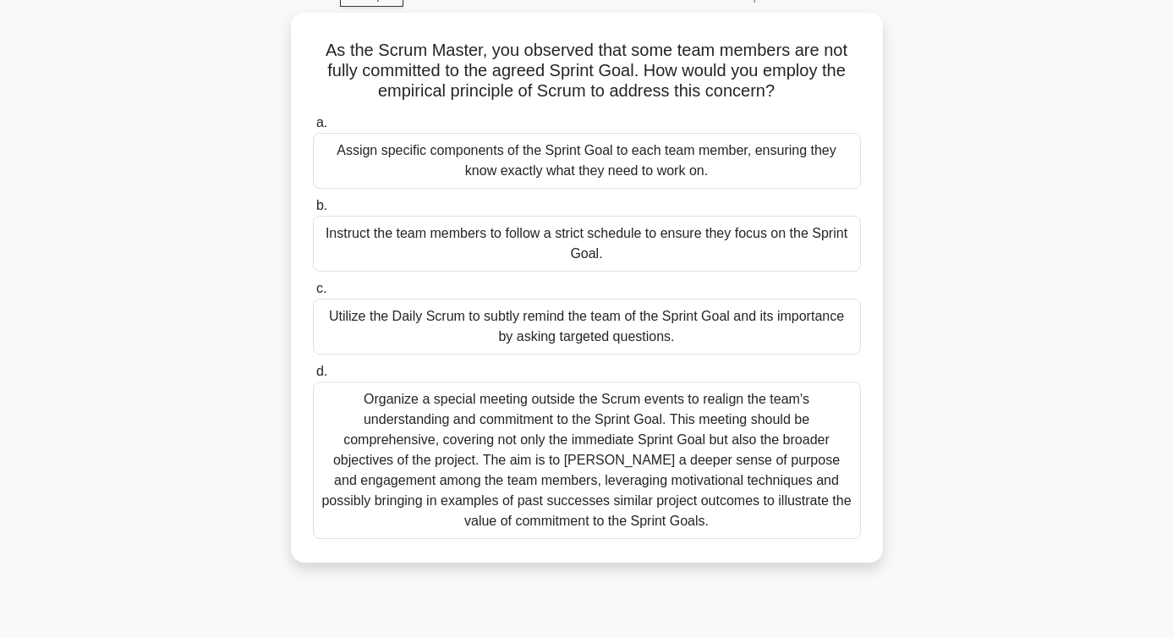
scroll to position [92, 0]
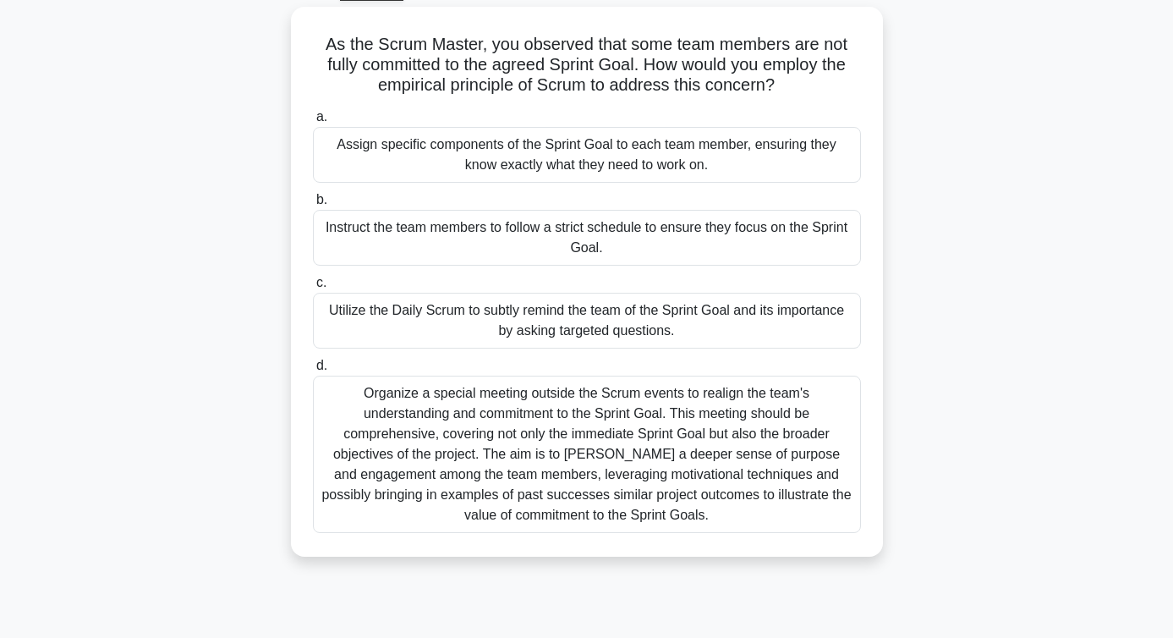
click at [193, 334] on div "As the Scrum Master, you observed that some team members are not fully committe…" at bounding box center [587, 292] width 964 height 570
click at [130, 447] on div "As the Scrum Master, you observed that some team members are not fully committe…" at bounding box center [587, 292] width 964 height 570
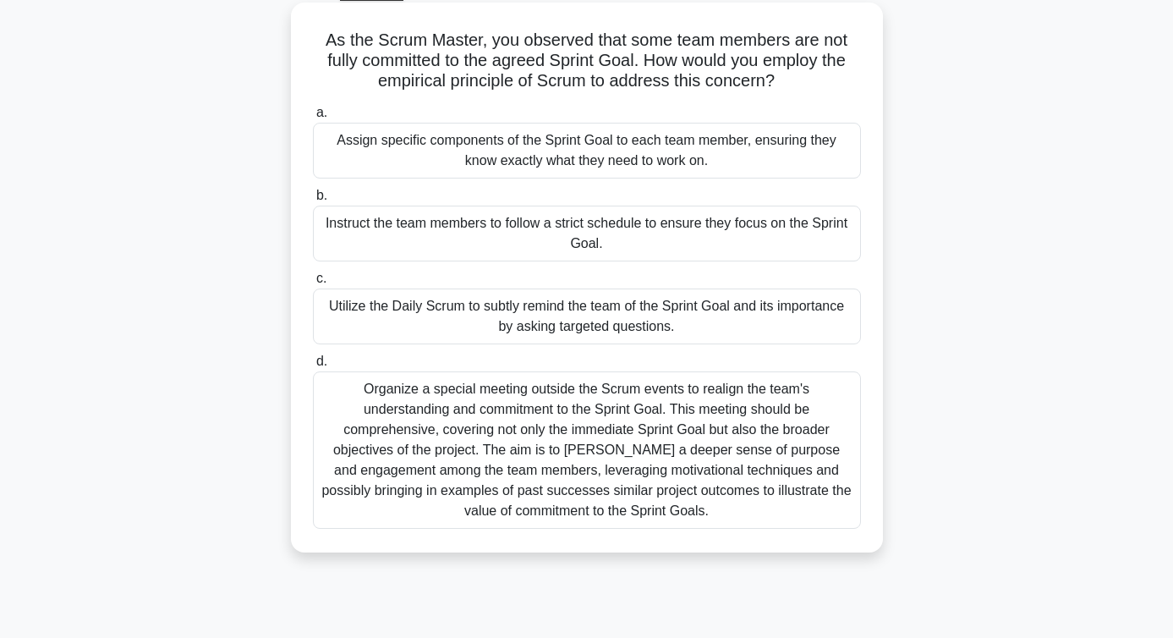
click at [411, 470] on div "Organize a special meeting outside the Scrum events to realign the team's under…" at bounding box center [587, 449] width 548 height 157
click at [313, 367] on input "d. Organize a special meeting outside the Scrum events to realign the team's un…" at bounding box center [313, 361] width 0 height 11
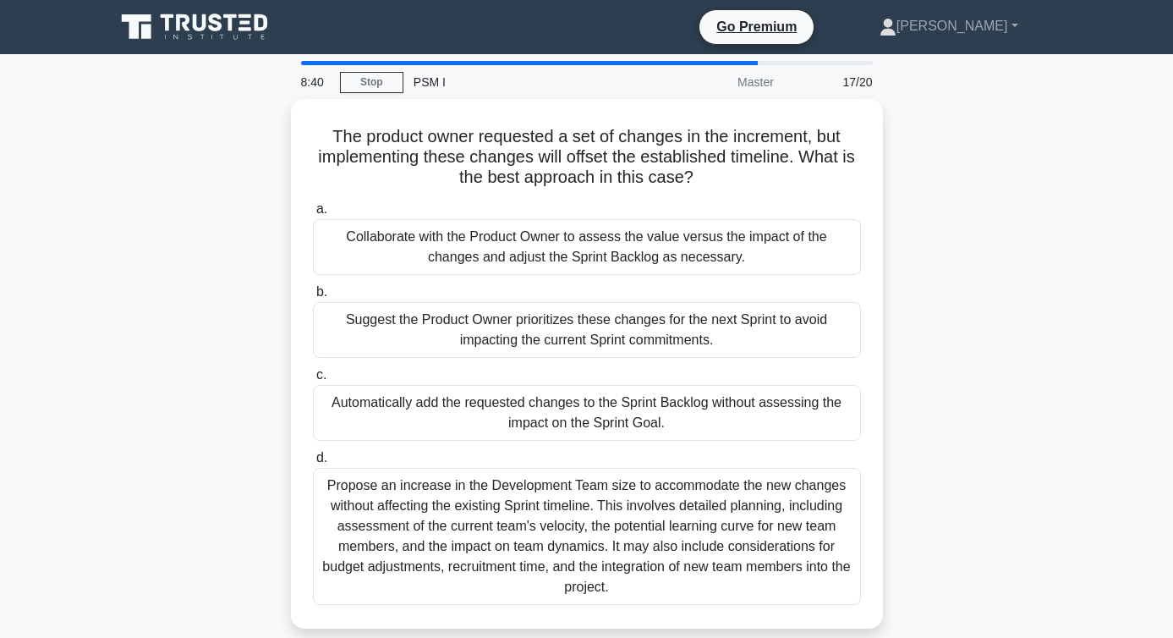
scroll to position [35, 0]
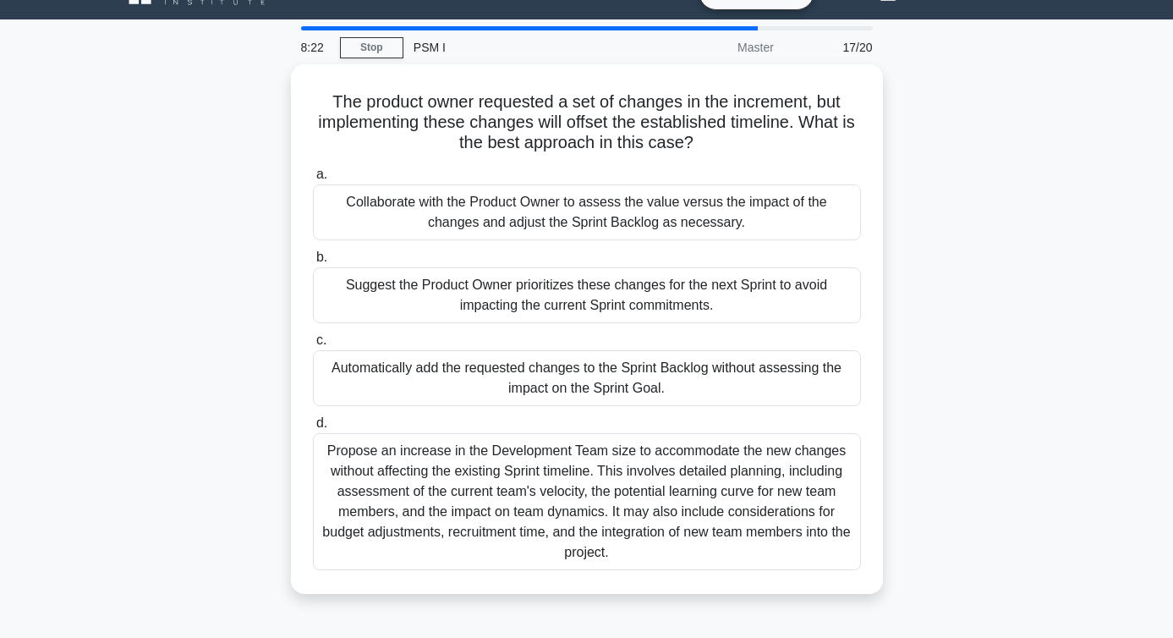
click at [173, 306] on div "The product owner requested a set of changes in the increment, but implementing…" at bounding box center [587, 339] width 964 height 550
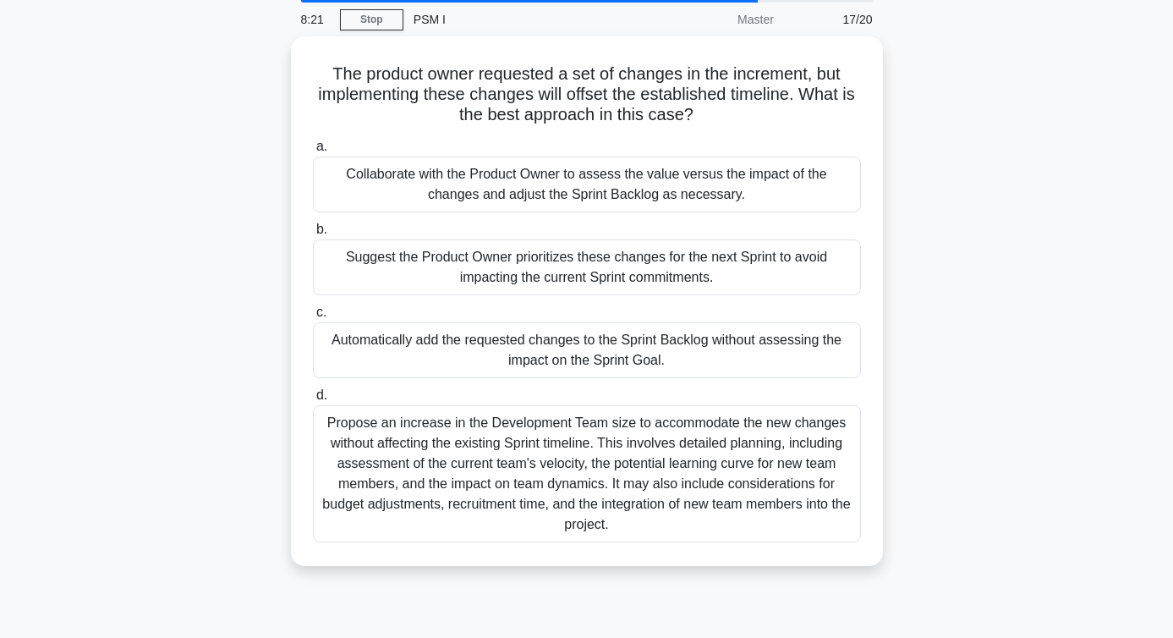
scroll to position [62, 0]
click at [152, 278] on div "The product owner requested a set of changes in the increment, but implementing…" at bounding box center [587, 312] width 964 height 550
click at [198, 281] on div "The product owner requested a set of changes in the increment, but implementing…" at bounding box center [587, 312] width 964 height 550
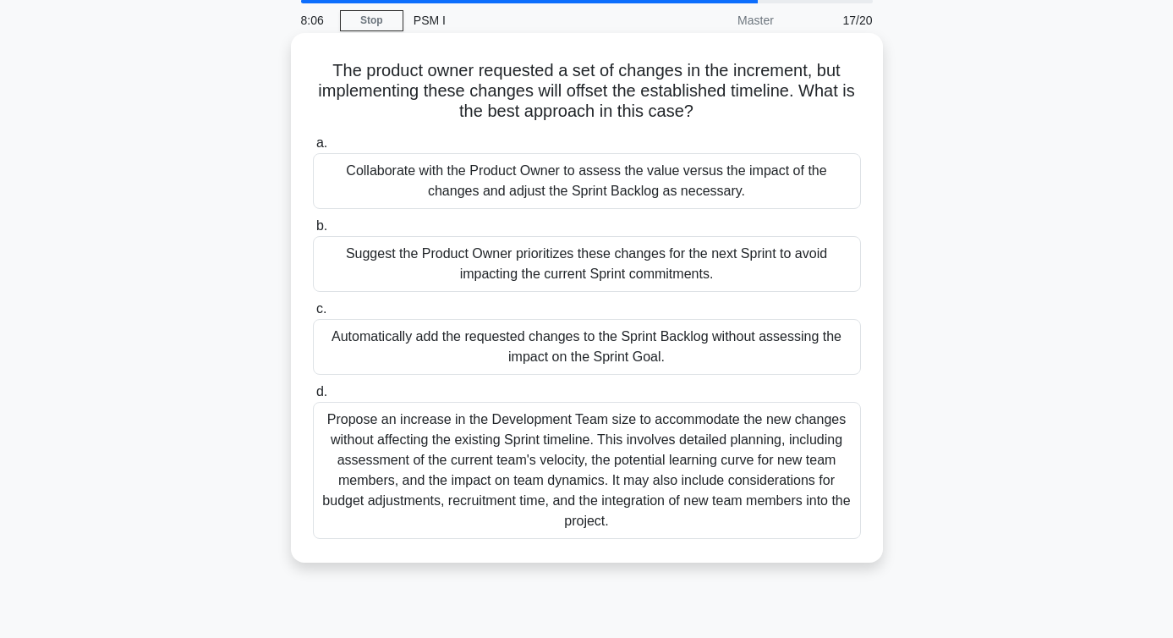
drag, startPoint x: 326, startPoint y: 72, endPoint x: 786, endPoint y: 114, distance: 462.1
click at [786, 115] on h5 "The product owner requested a set of changes in the increment, but implementing…" at bounding box center [586, 91] width 551 height 63
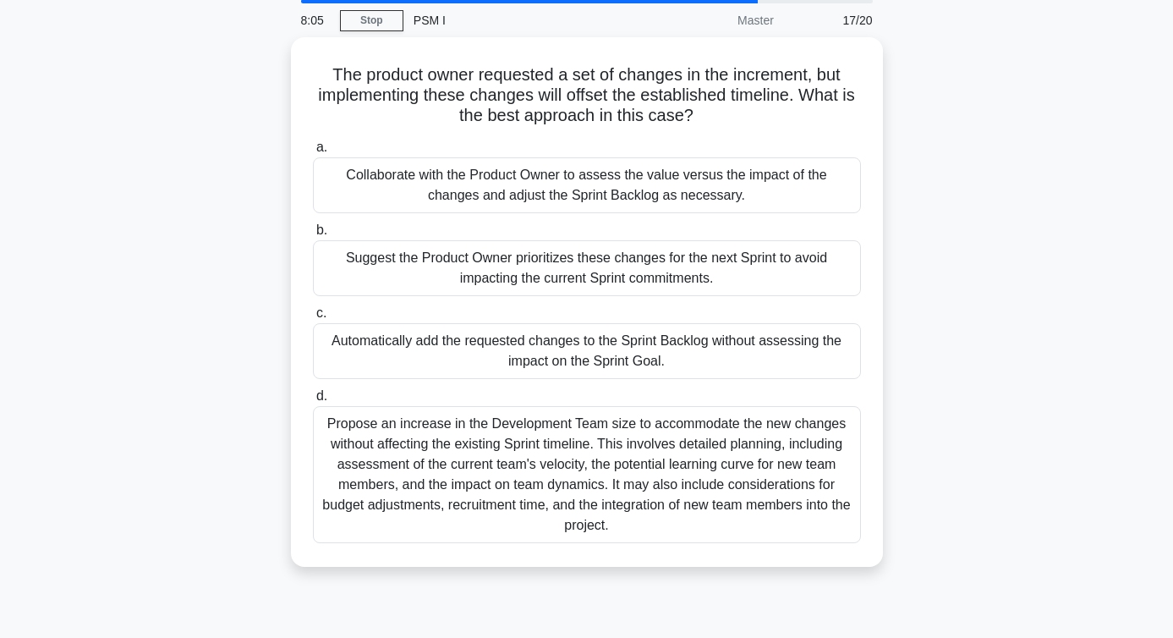
click at [114, 203] on div "The product owner requested a set of changes in the increment, but implementing…" at bounding box center [587, 312] width 964 height 550
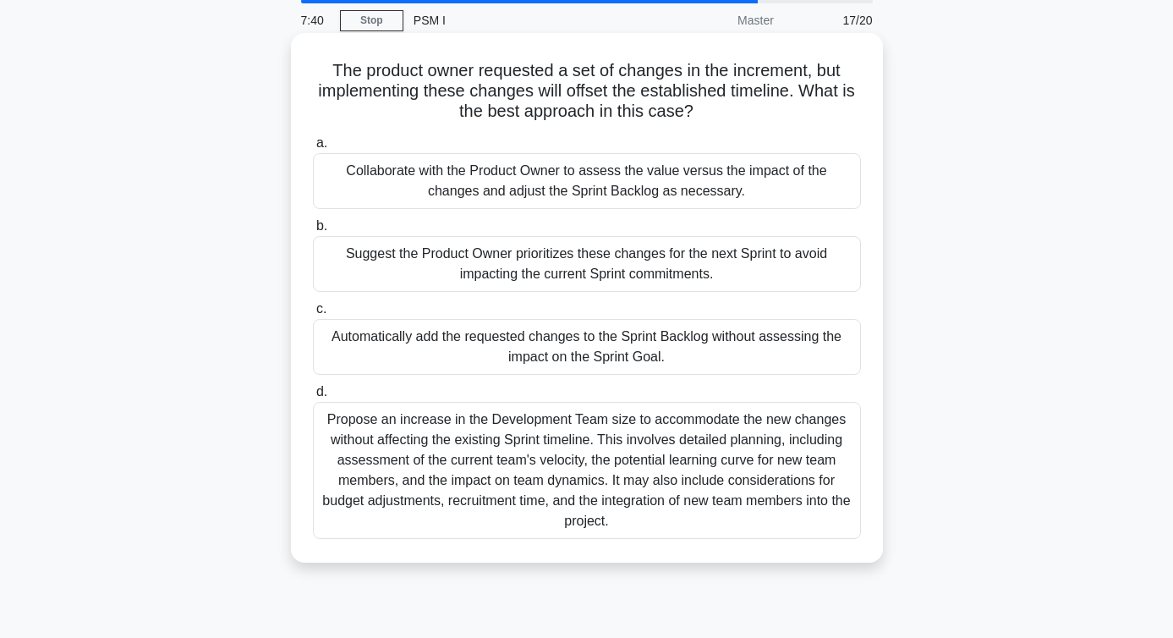
click at [411, 172] on div "Collaborate with the Product Owner to assess the value versus the impact of the…" at bounding box center [587, 181] width 548 height 56
click at [313, 149] on input "a. Collaborate with the Product Owner to assess the value versus the impact of …" at bounding box center [313, 143] width 0 height 11
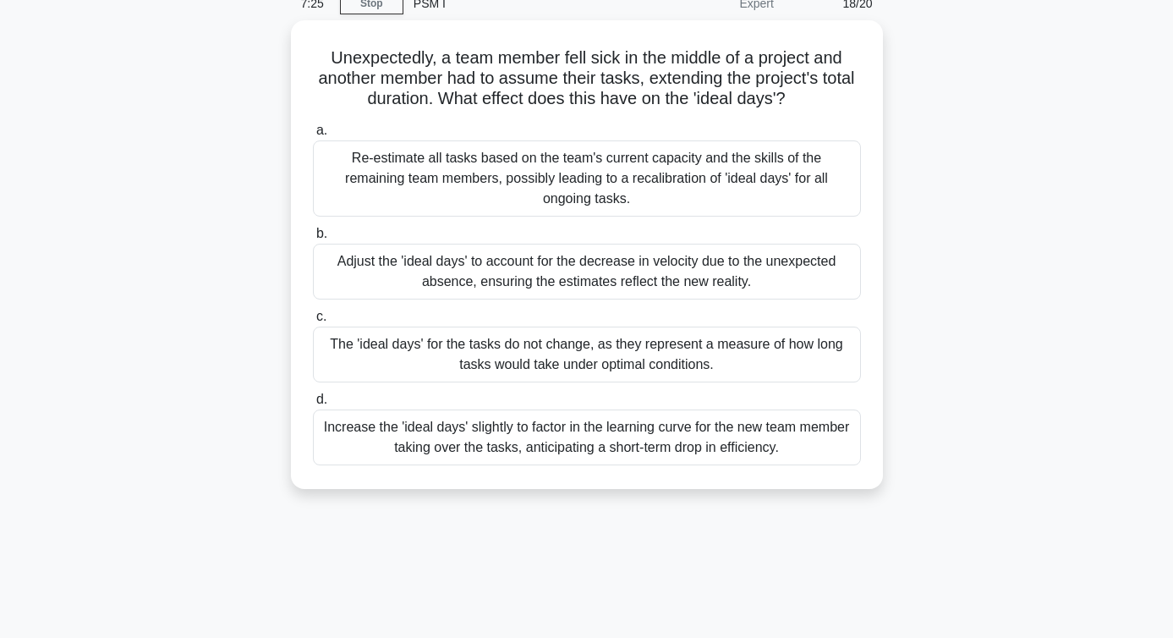
scroll to position [77, 0]
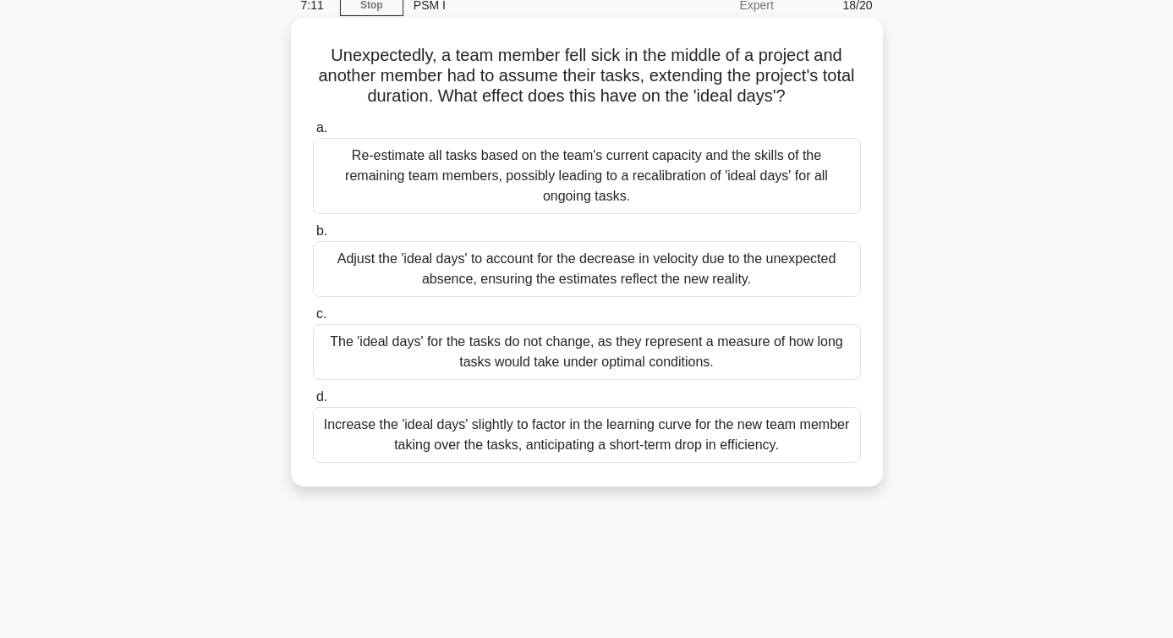
click at [375, 351] on div "The 'ideal days' for the tasks do not change, as they represent a measure of ho…" at bounding box center [587, 352] width 548 height 56
click at [313, 320] on input "c. The 'ideal days' for the tasks do not change, as they represent a measure of…" at bounding box center [313, 314] width 0 height 11
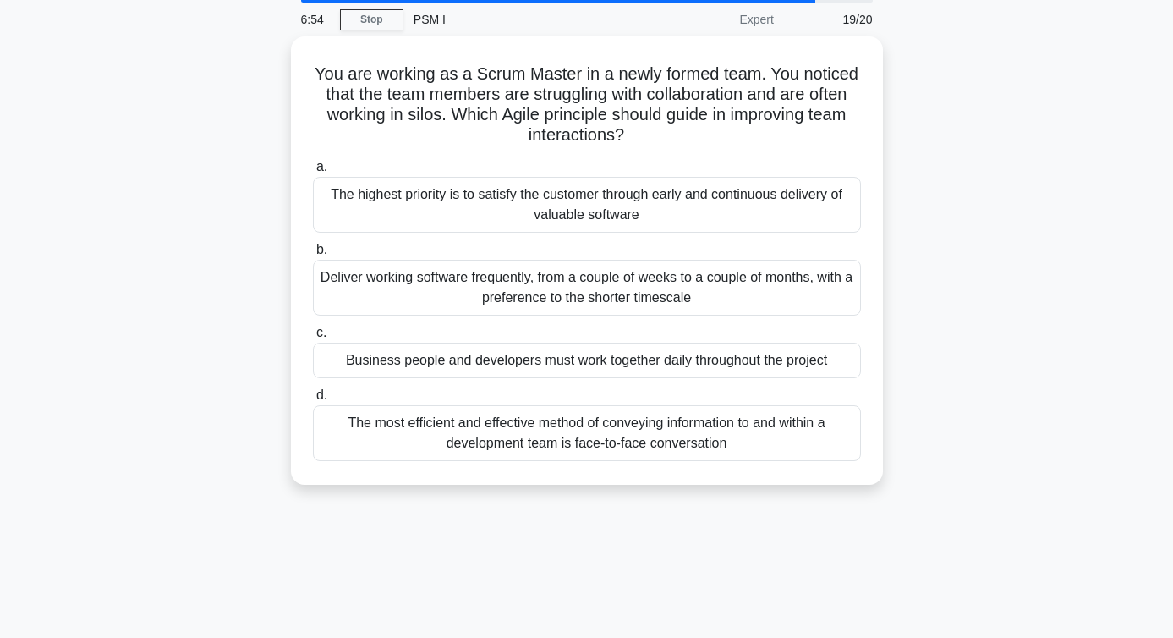
scroll to position [68, 0]
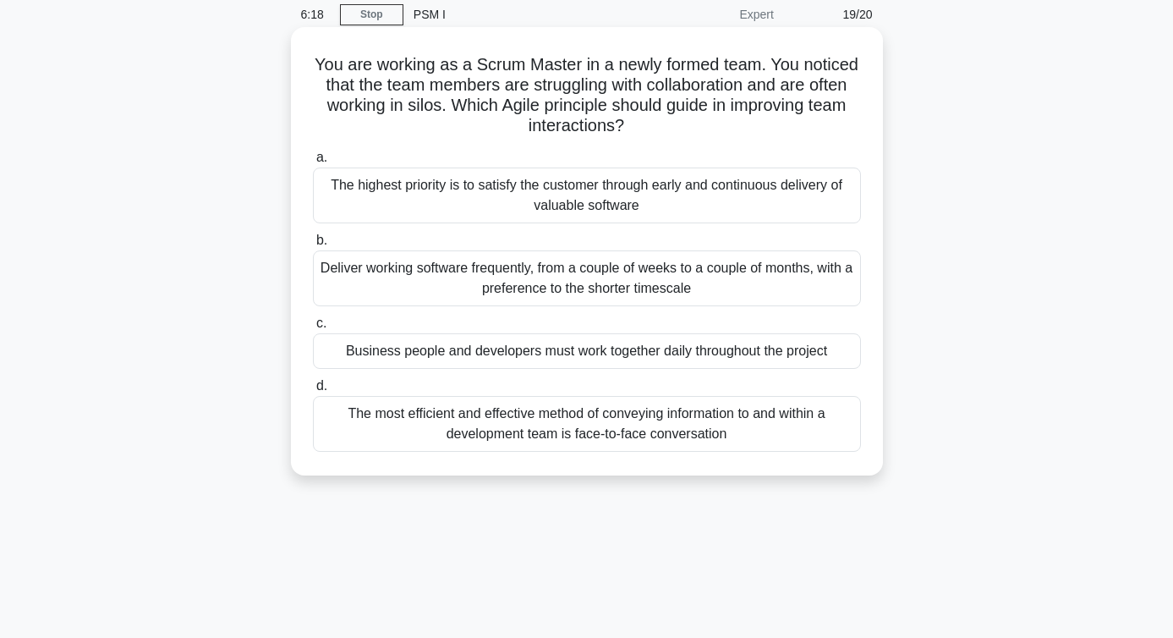
click at [394, 428] on div "The most efficient and effective method of conveying information to and within …" at bounding box center [587, 424] width 548 height 56
click at [313, 392] on input "d. The most efficient and effective method of conveying information to and with…" at bounding box center [313, 386] width 0 height 11
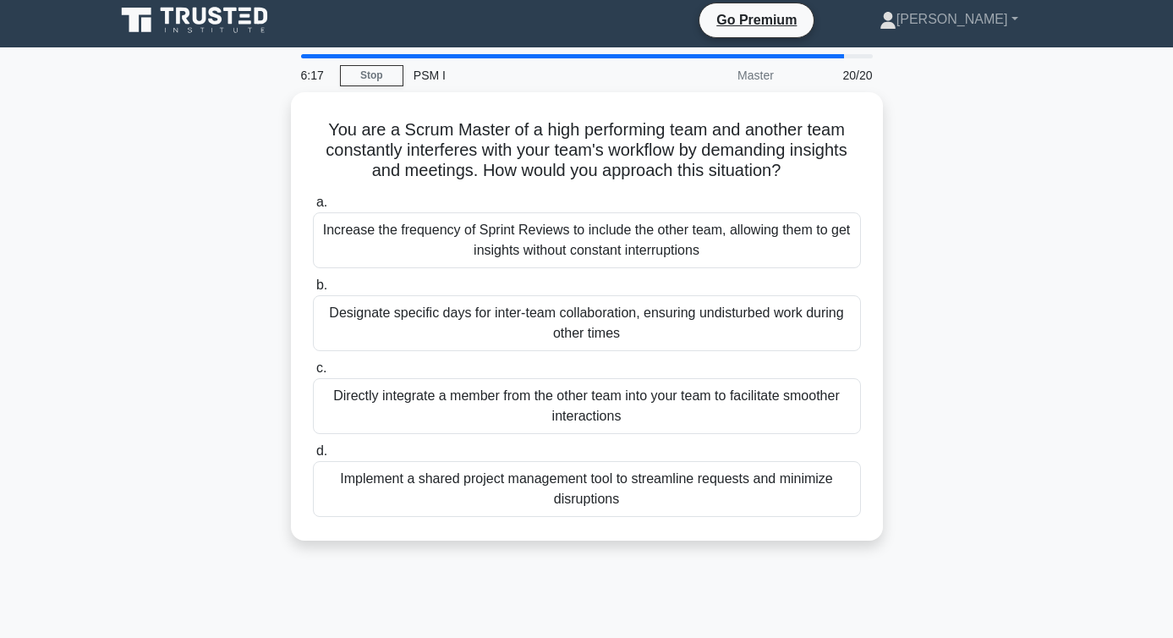
scroll to position [0, 0]
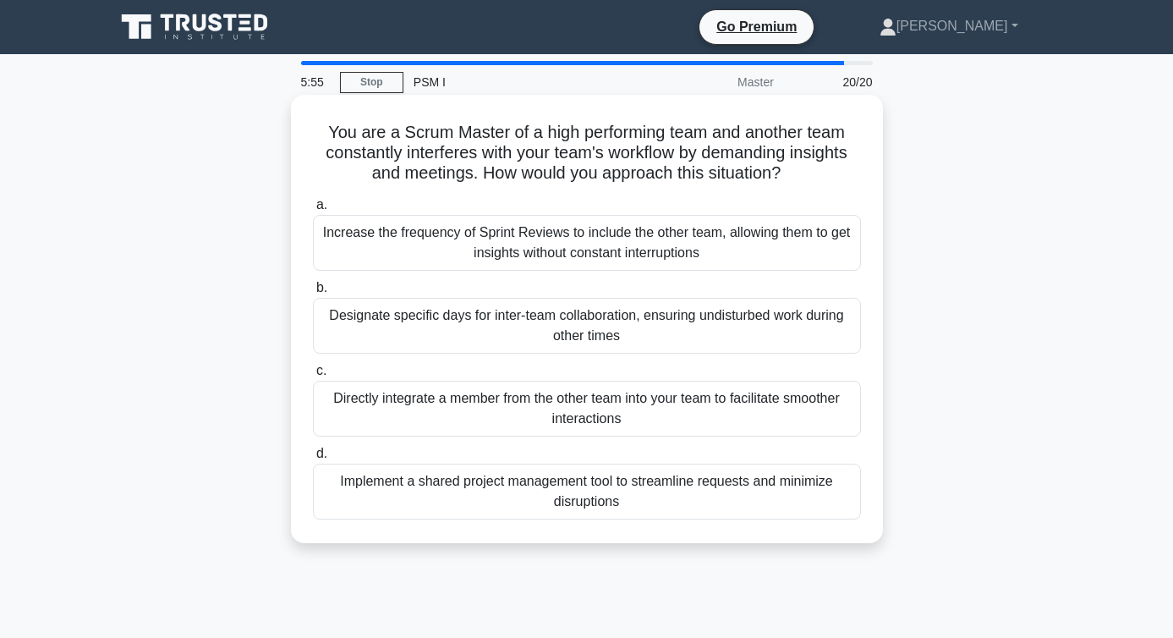
click at [417, 507] on div "Implement a shared project management tool to streamline requests and minimize …" at bounding box center [587, 491] width 548 height 56
click at [313, 459] on input "d. Implement a shared project management tool to streamline requests and minimi…" at bounding box center [313, 453] width 0 height 11
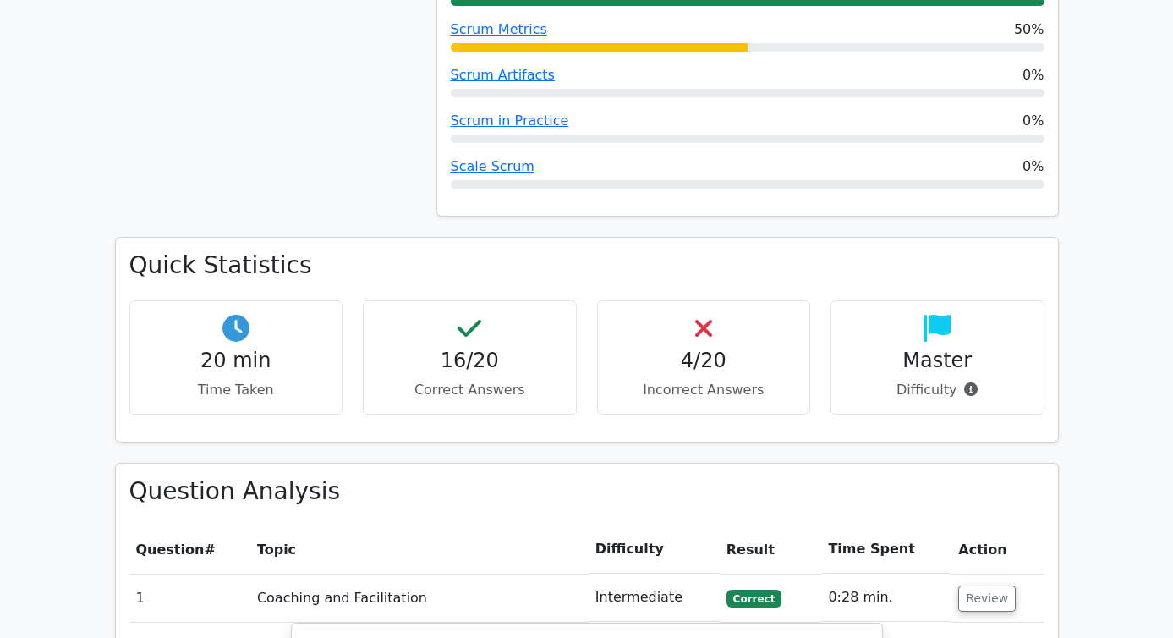
scroll to position [1506, 0]
